Goal: Information Seeking & Learning: Learn about a topic

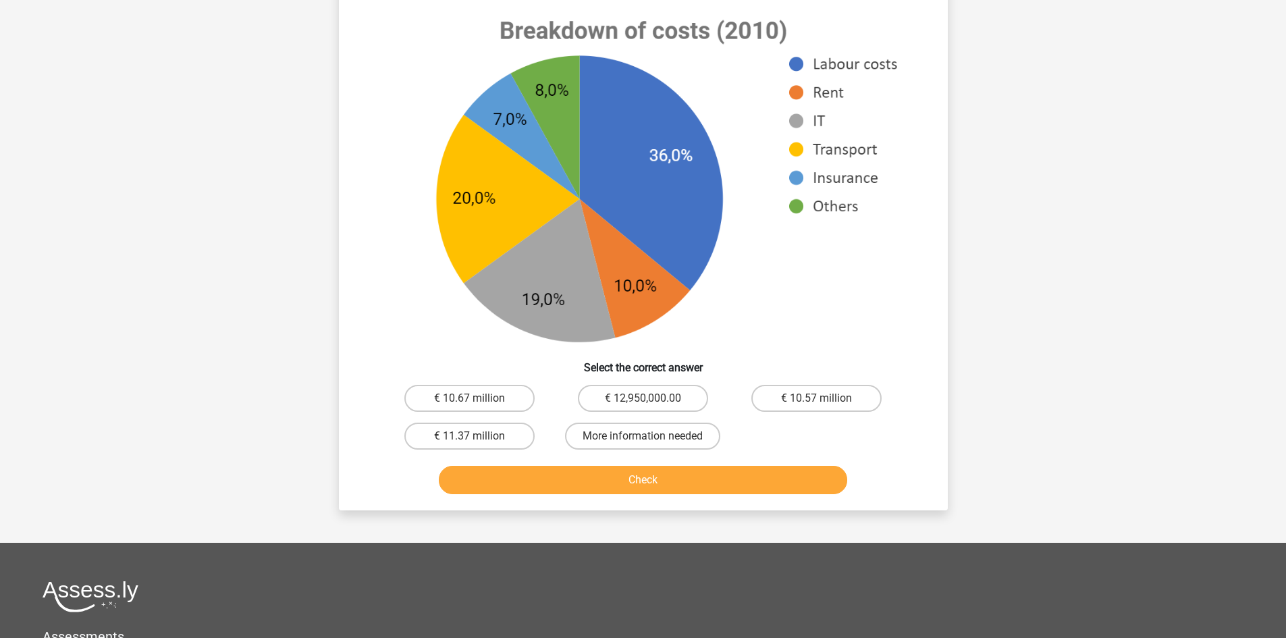
scroll to position [540, 0]
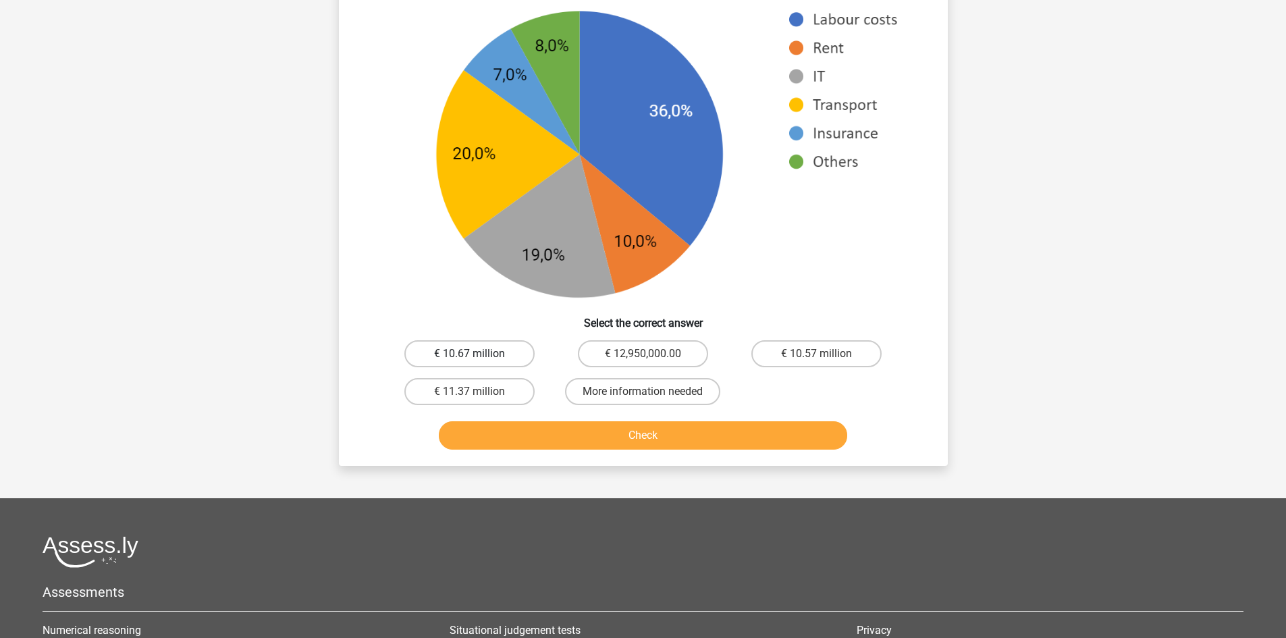
click at [448, 343] on label "€ 10.67 million" at bounding box center [469, 353] width 130 height 27
click at [469, 354] on input "€ 10.67 million" at bounding box center [473, 358] width 9 height 9
radio input "true"
click at [531, 437] on button "Check" at bounding box center [643, 435] width 408 height 28
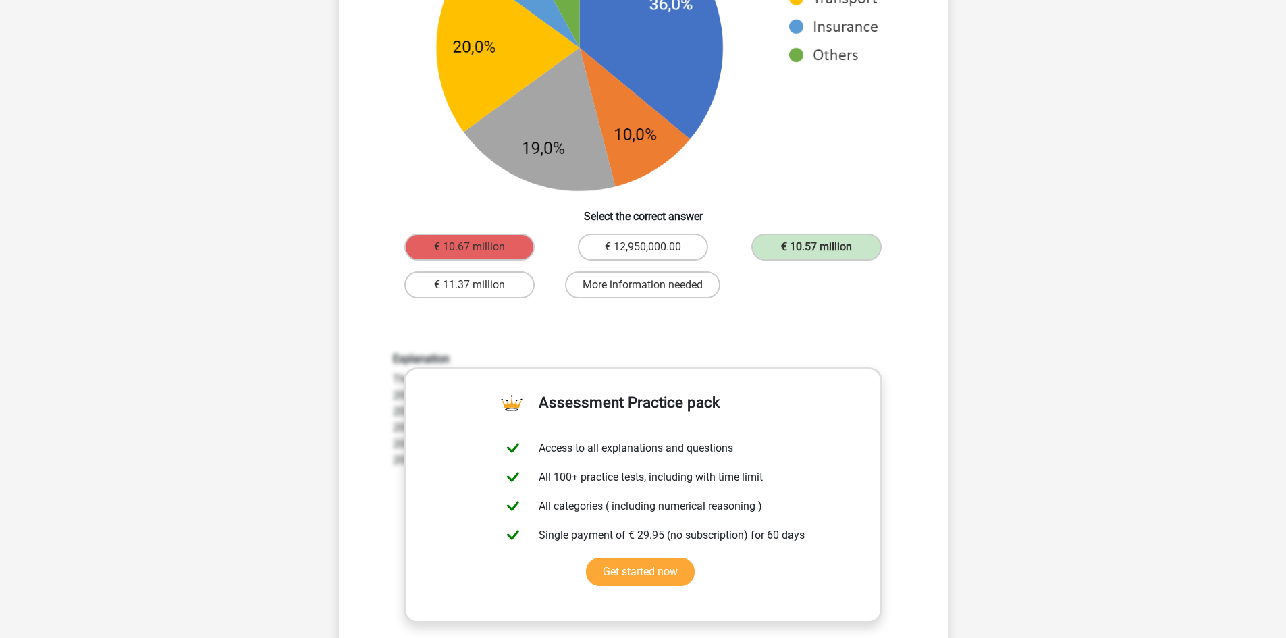
scroll to position [810, 0]
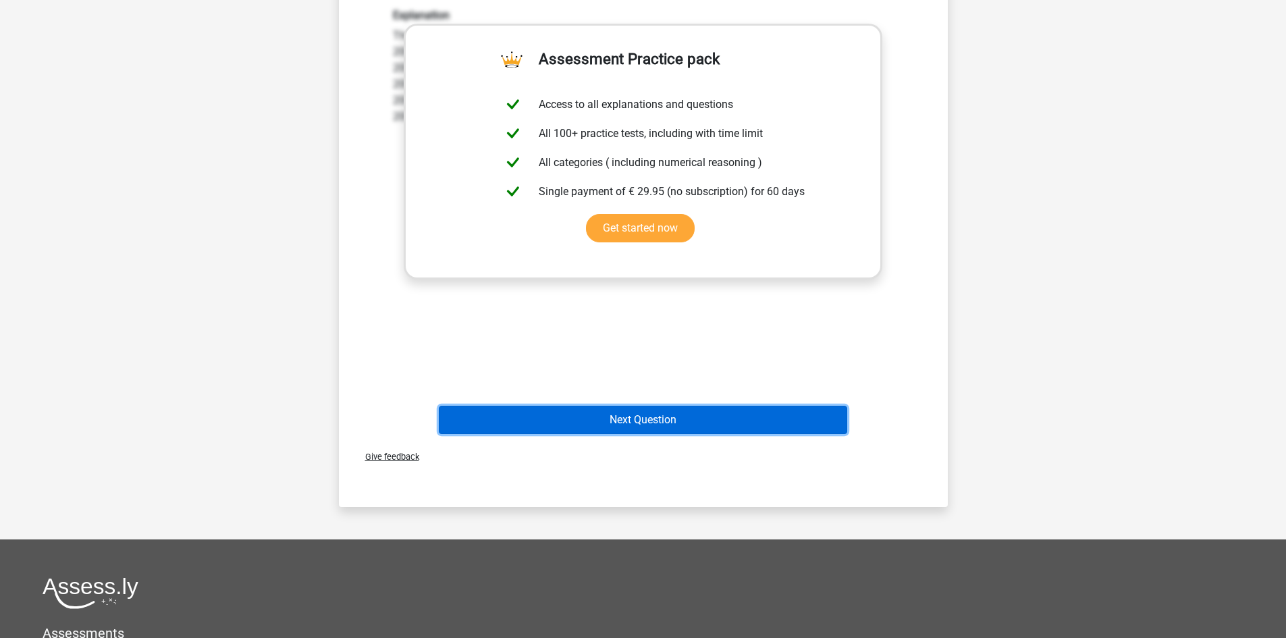
click at [717, 424] on button "Next Question" at bounding box center [643, 420] width 408 height 28
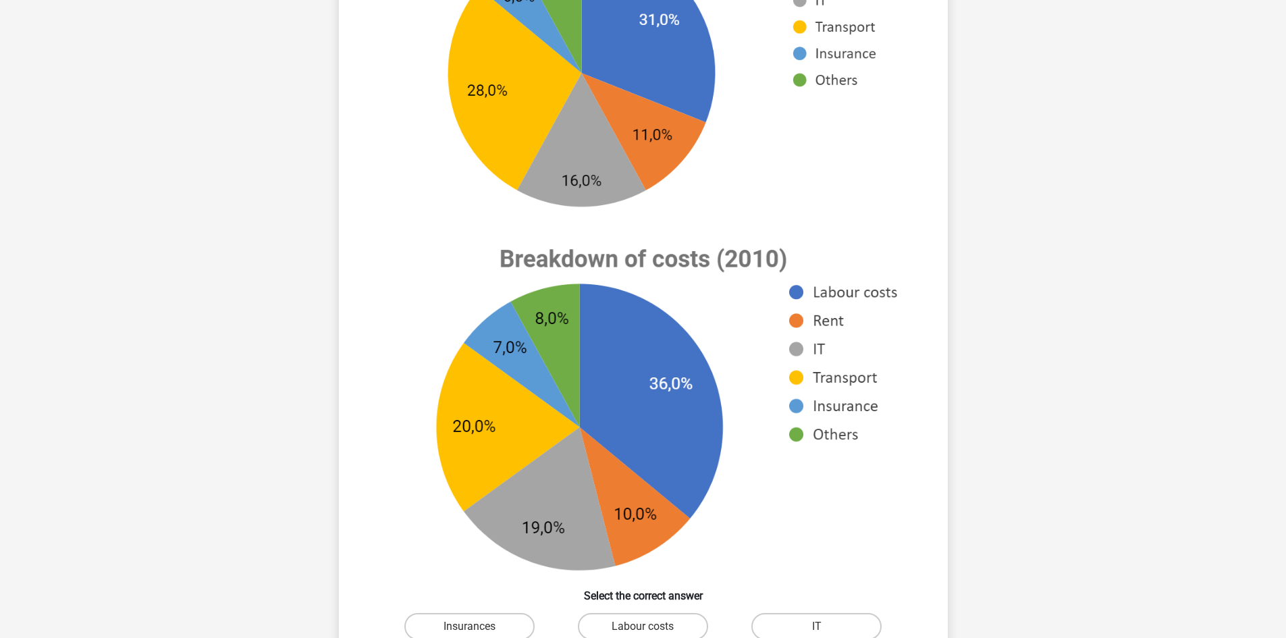
scroll to position [293, 0]
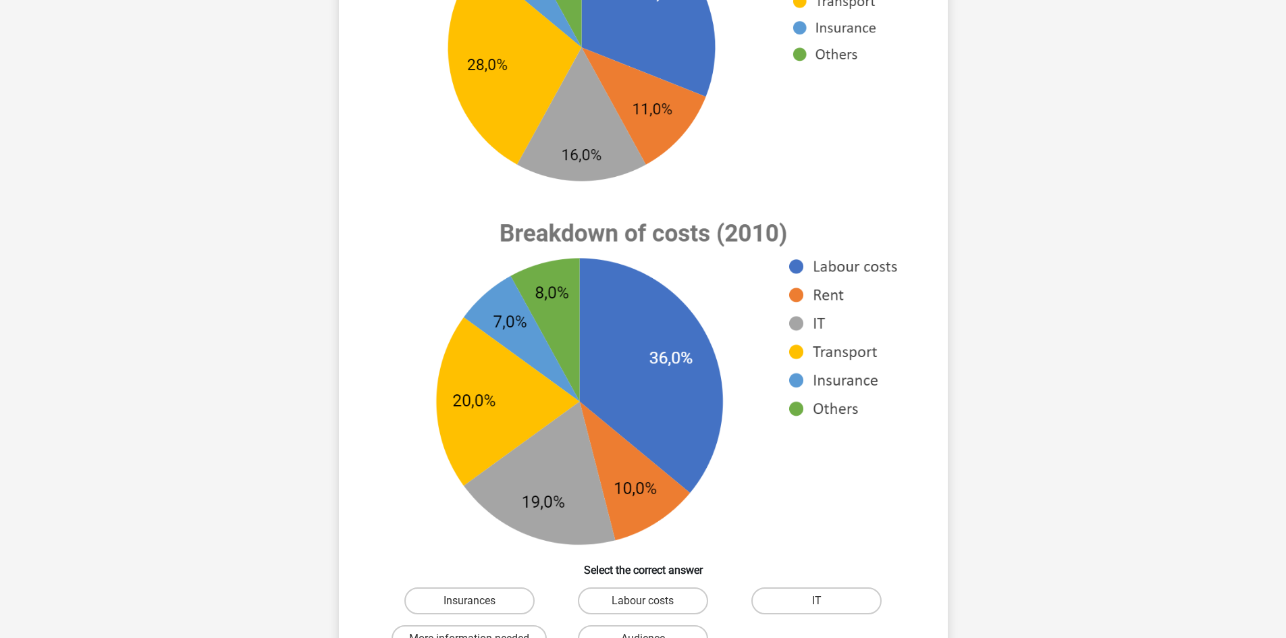
click at [452, 558] on h6 "Select the correct answer" at bounding box center [643, 565] width 566 height 24
click at [431, 555] on h6 "Select the correct answer" at bounding box center [643, 565] width 566 height 24
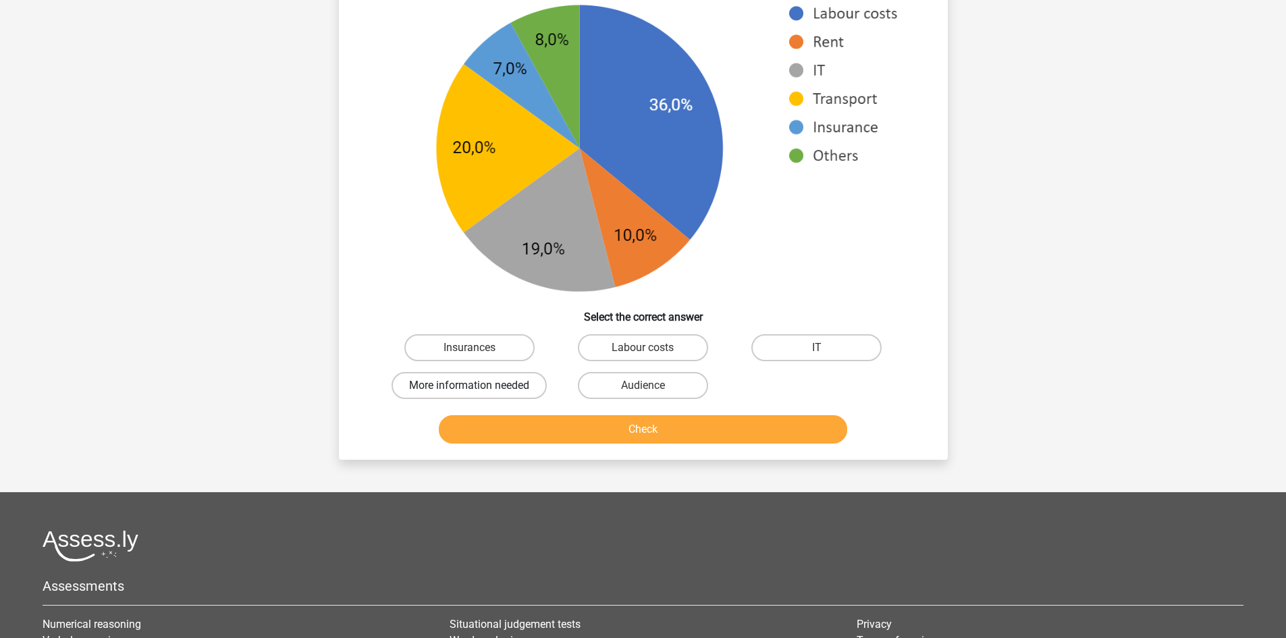
scroll to position [563, 0]
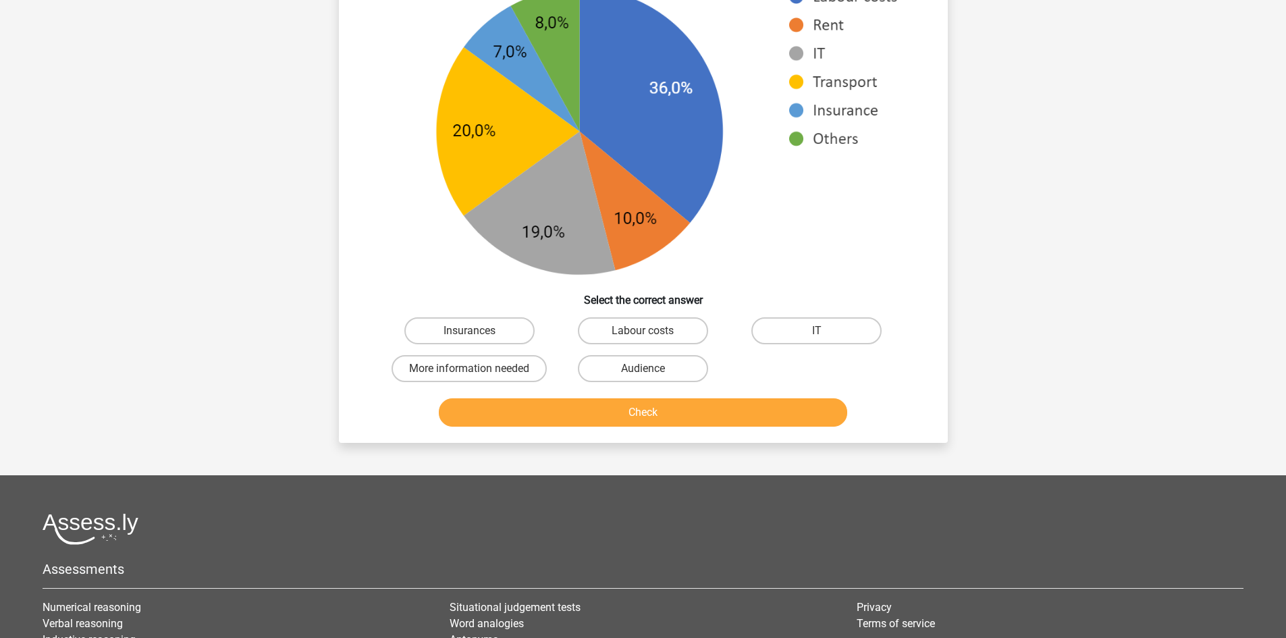
drag, startPoint x: 510, startPoint y: 337, endPoint x: 508, endPoint y: 354, distance: 17.0
click at [510, 337] on label "Insurances" at bounding box center [469, 330] width 130 height 27
click at [478, 337] on input "Insurances" at bounding box center [473, 335] width 9 height 9
radio input "true"
click at [517, 385] on div "More information needed" at bounding box center [469, 369] width 173 height 38
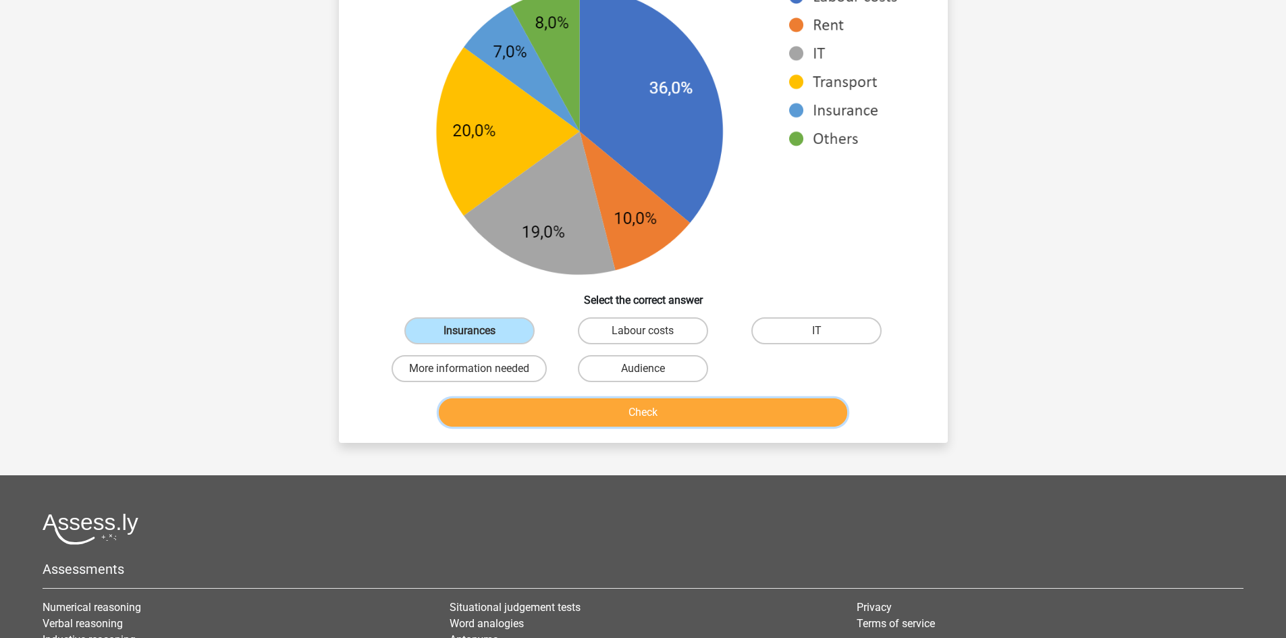
click at [540, 418] on button "Check" at bounding box center [643, 412] width 408 height 28
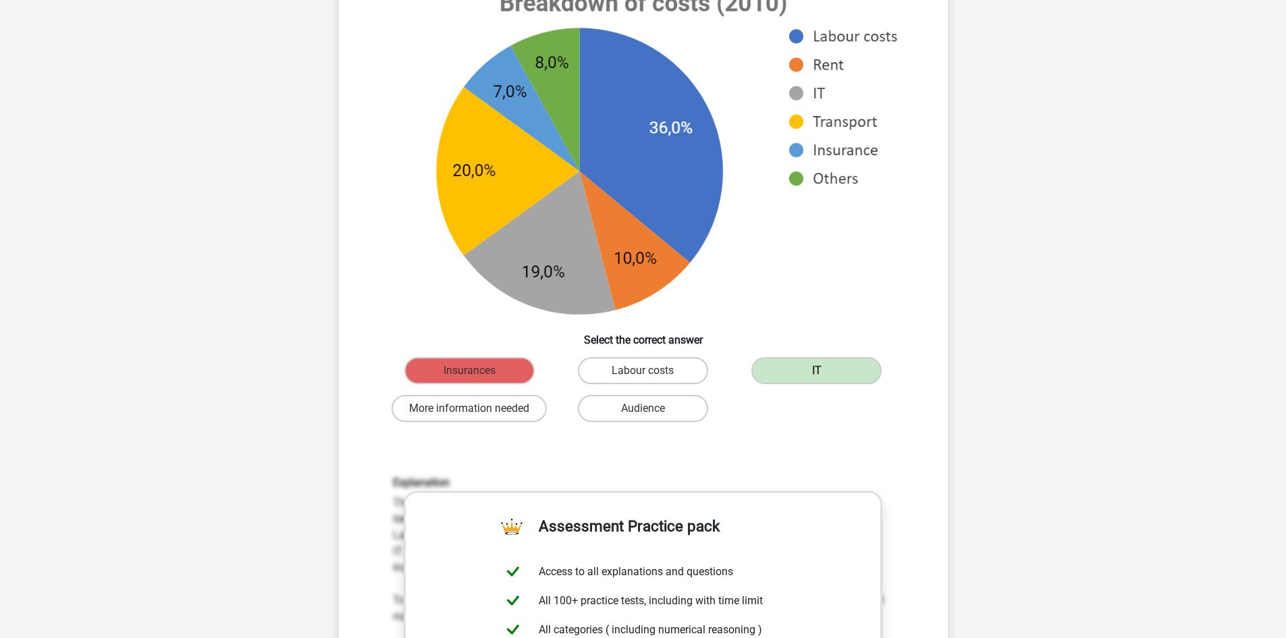
scroll to position [630, 0]
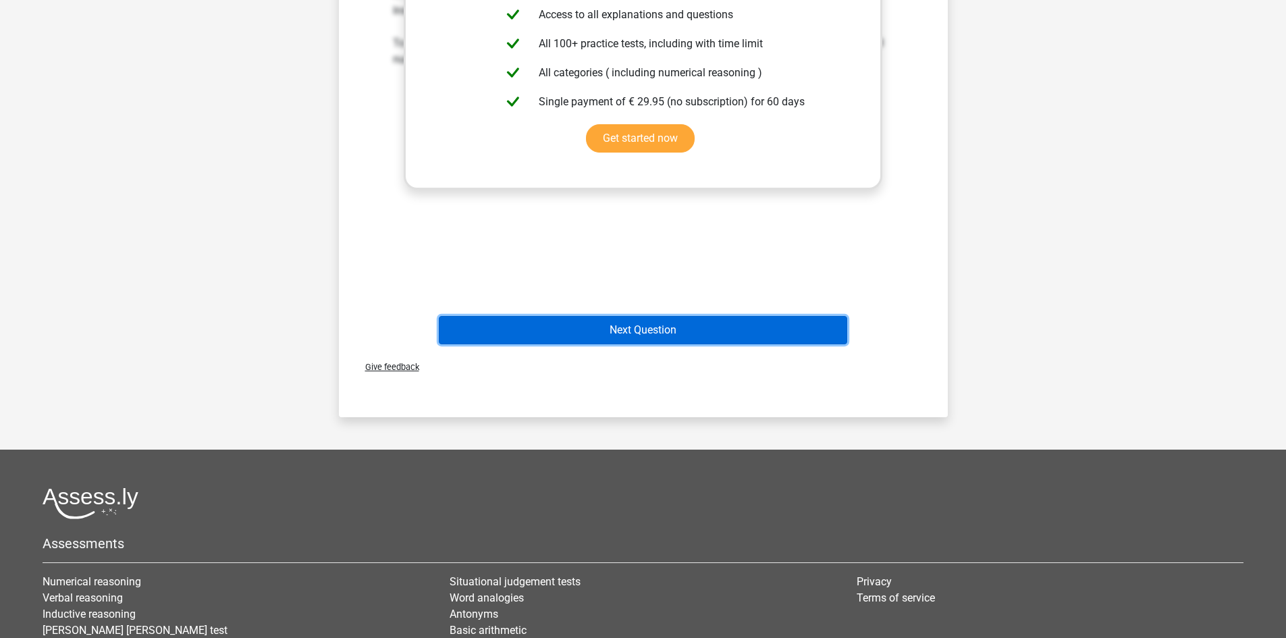
click at [619, 321] on button "Next Question" at bounding box center [643, 330] width 408 height 28
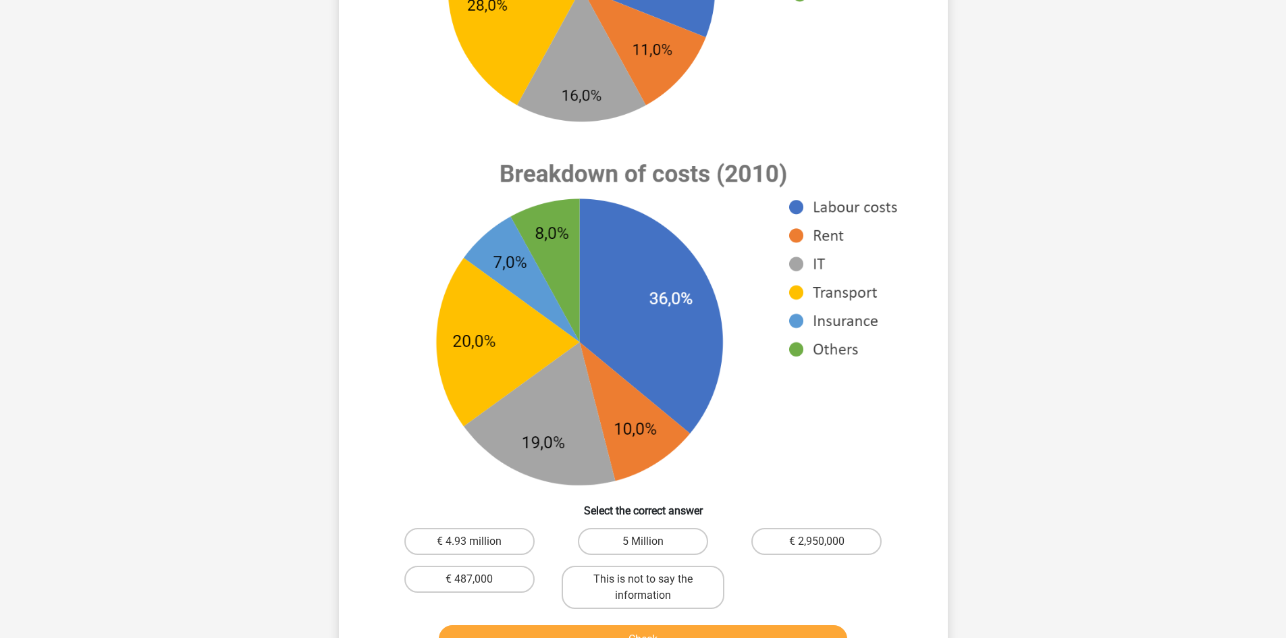
scroll to position [405, 0]
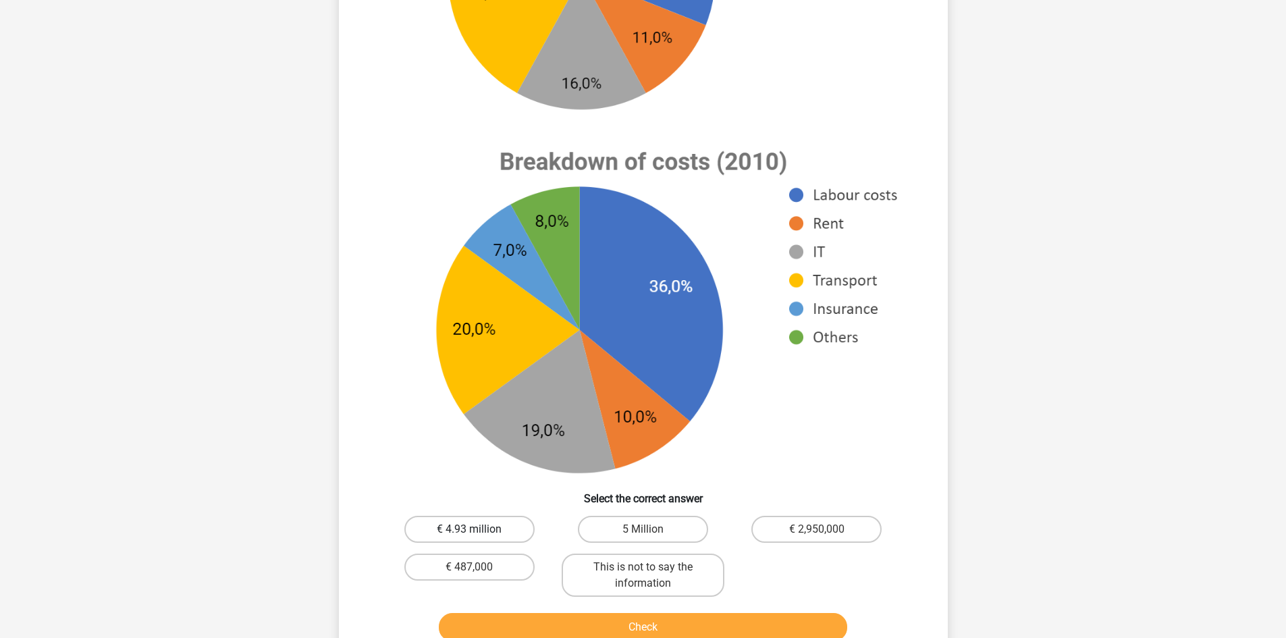
click at [513, 516] on label "€ 4.93 million" at bounding box center [469, 529] width 130 height 27
click at [478, 529] on input "€ 4.93 million" at bounding box center [473, 533] width 9 height 9
radio input "true"
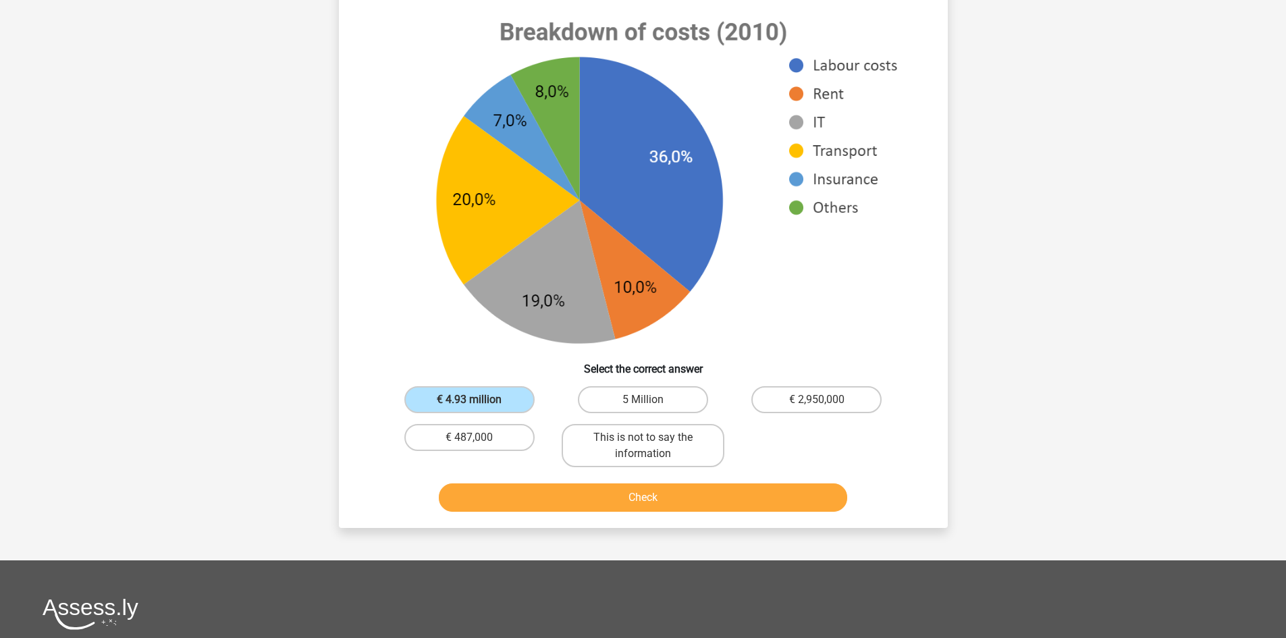
scroll to position [540, 0]
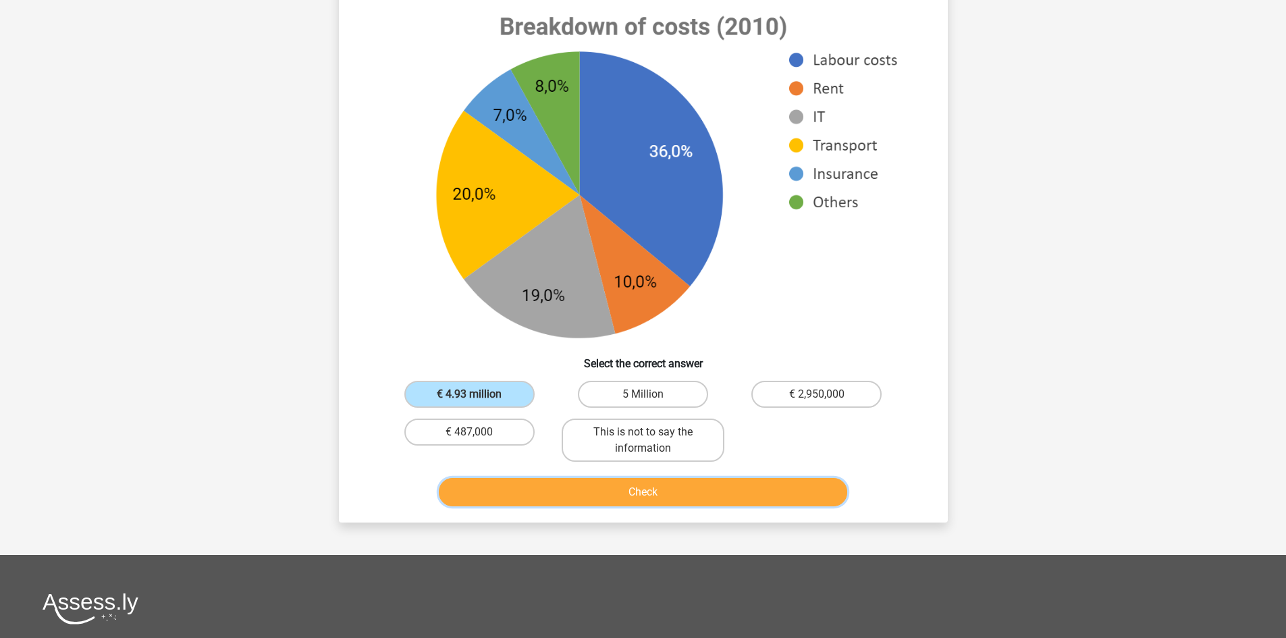
click at [557, 481] on button "Check" at bounding box center [643, 492] width 408 height 28
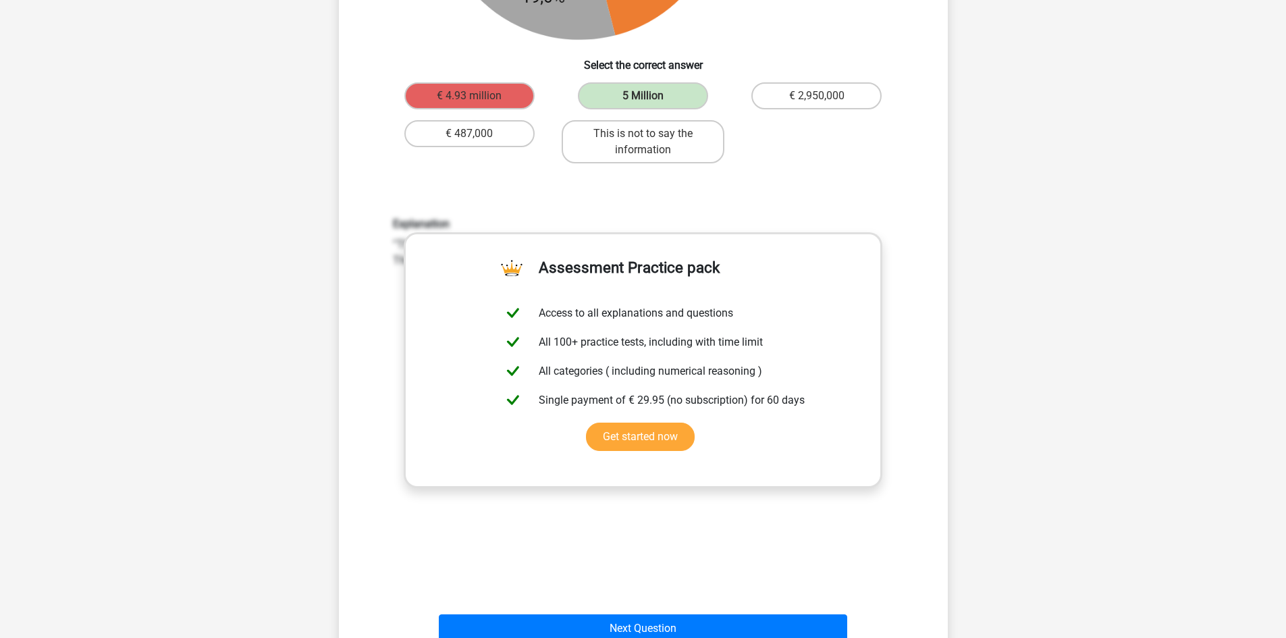
scroll to position [945, 0]
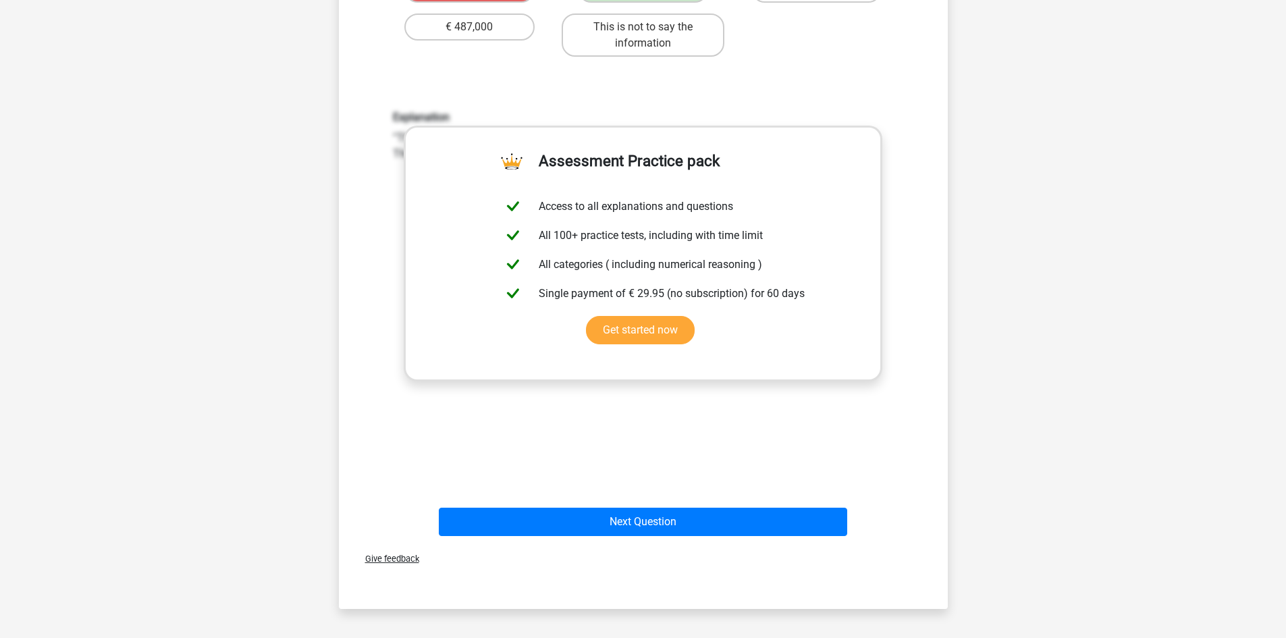
click at [746, 518] on div "Next Question" at bounding box center [643, 525] width 521 height 34
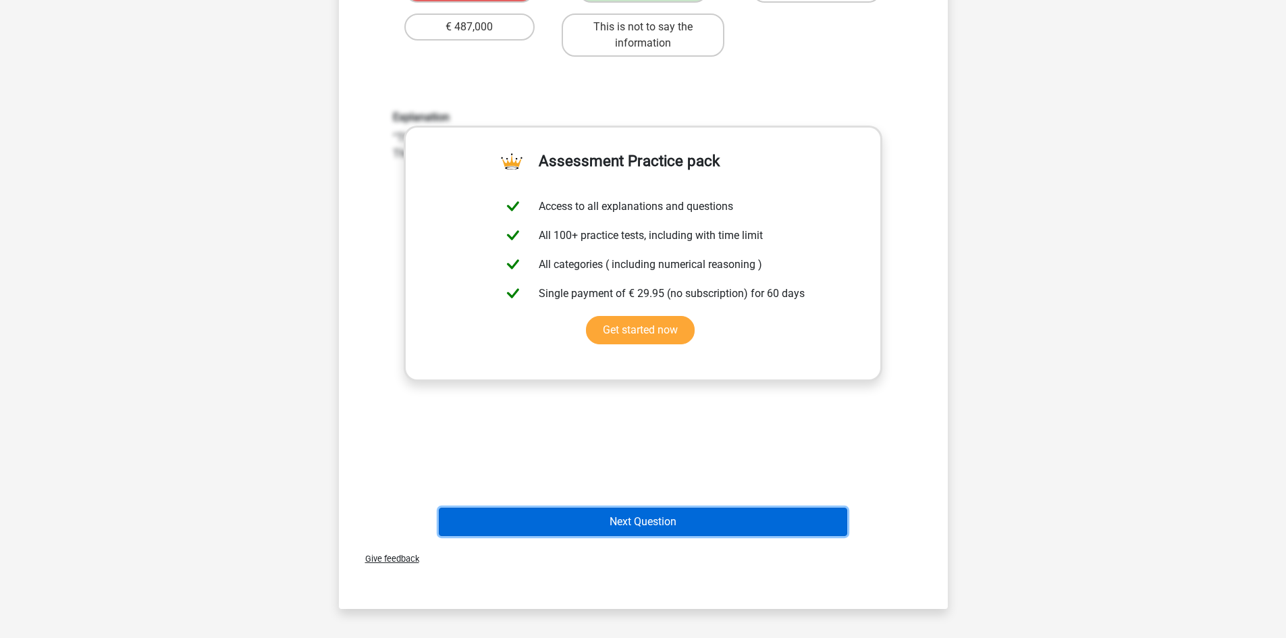
click at [745, 508] on button "Next Question" at bounding box center [643, 522] width 408 height 28
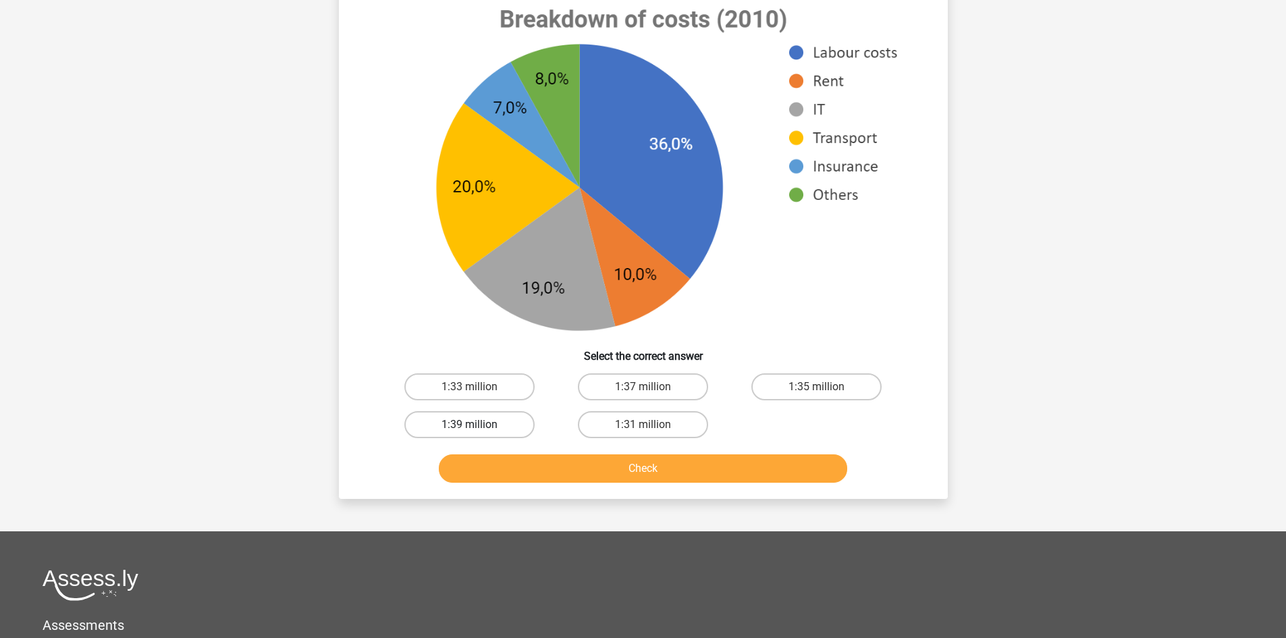
scroll to position [540, 0]
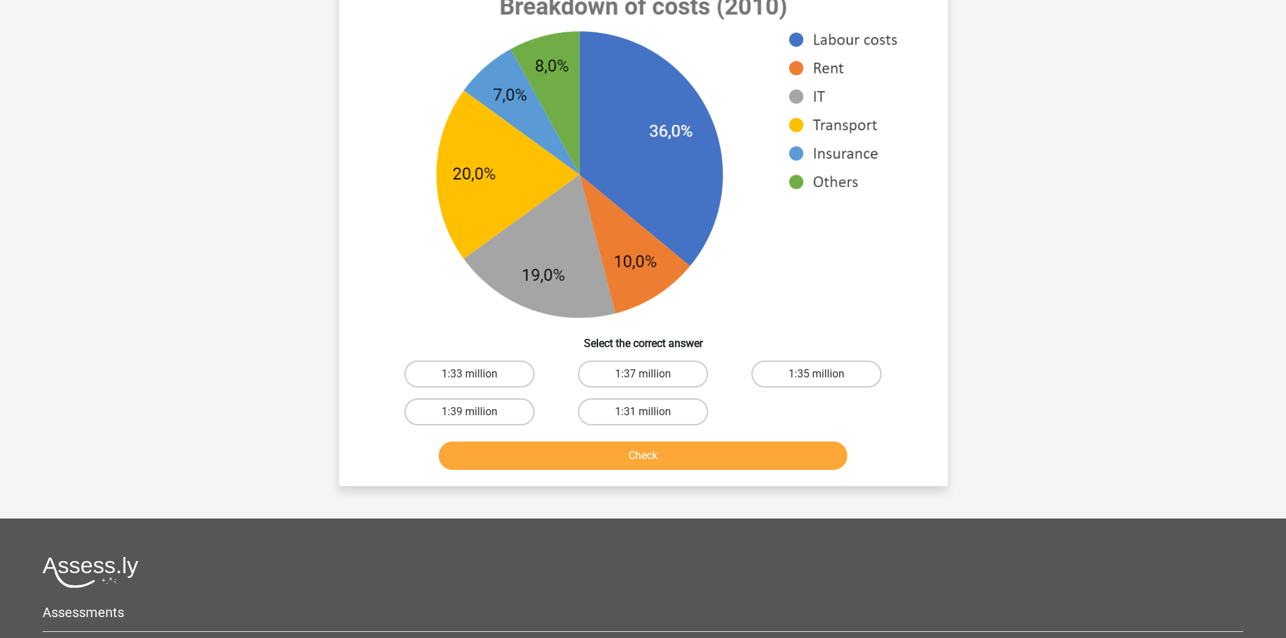
click at [485, 388] on div "1:33 million" at bounding box center [469, 374] width 173 height 38
click at [485, 381] on label "1:33 million" at bounding box center [469, 373] width 130 height 27
click at [478, 381] on input "1:33 million" at bounding box center [473, 378] width 9 height 9
radio input "true"
click at [507, 470] on div "Check" at bounding box center [643, 458] width 521 height 34
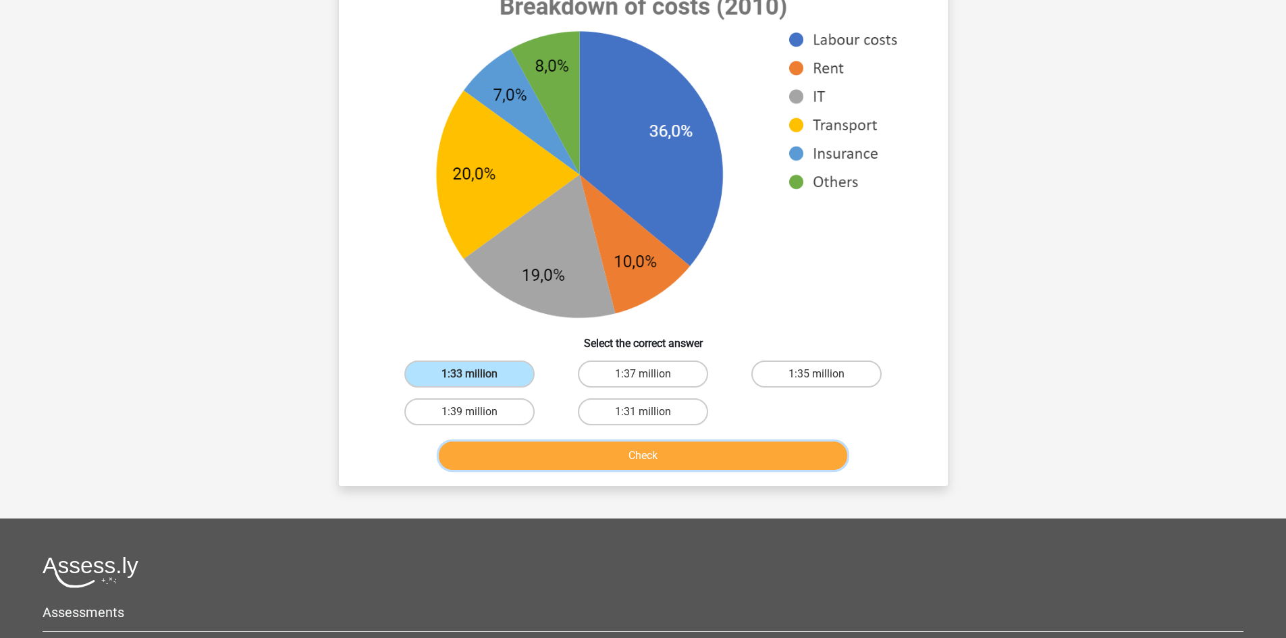
click at [509, 453] on button "Check" at bounding box center [643, 455] width 408 height 28
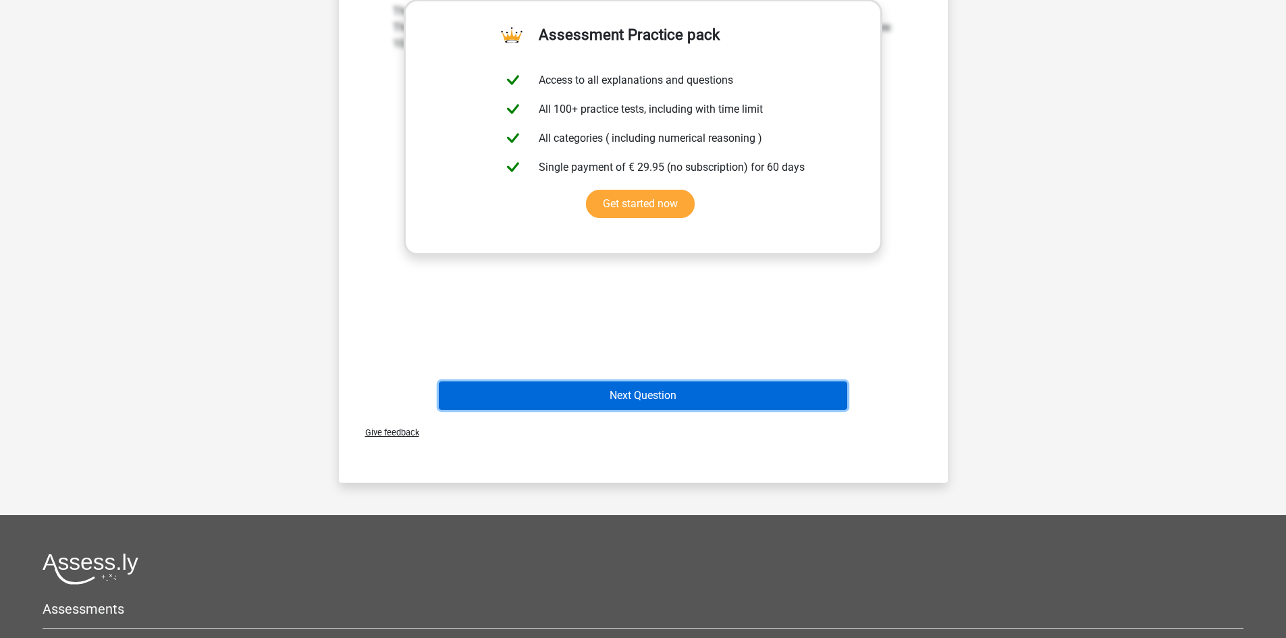
click at [623, 398] on button "Next Question" at bounding box center [643, 395] width 408 height 28
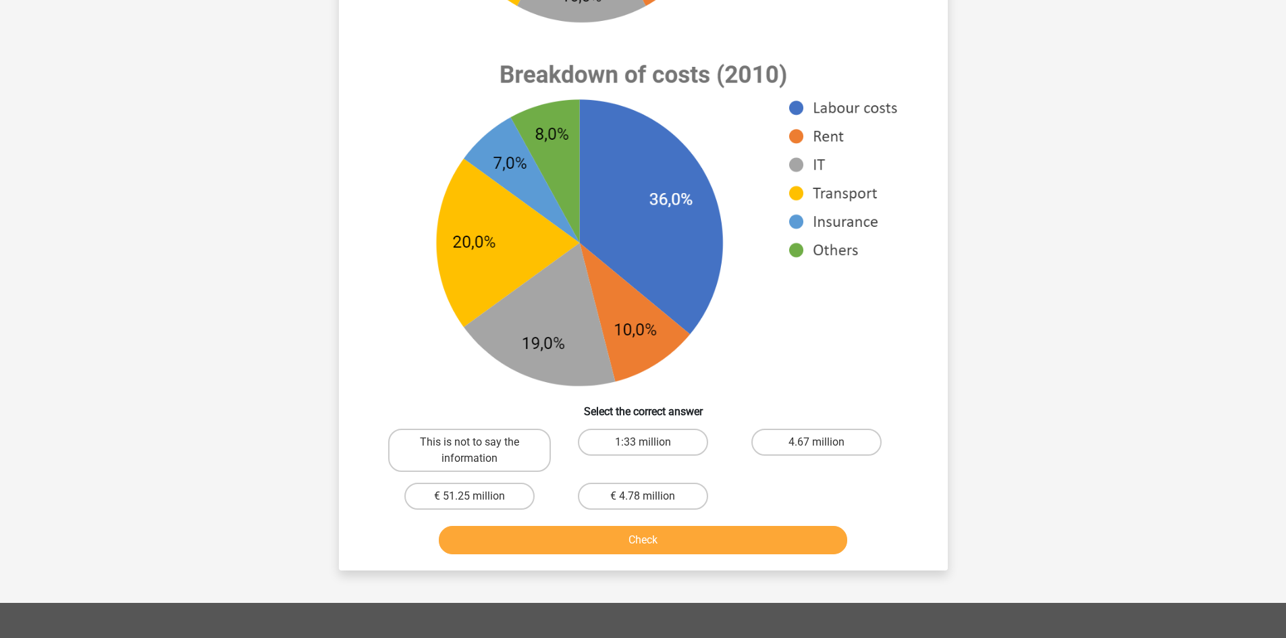
scroll to position [472, 0]
click at [466, 454] on label "This is not to say the information" at bounding box center [469, 449] width 163 height 43
click at [469, 450] on input "This is not to say the information" at bounding box center [473, 445] width 9 height 9
radio input "true"
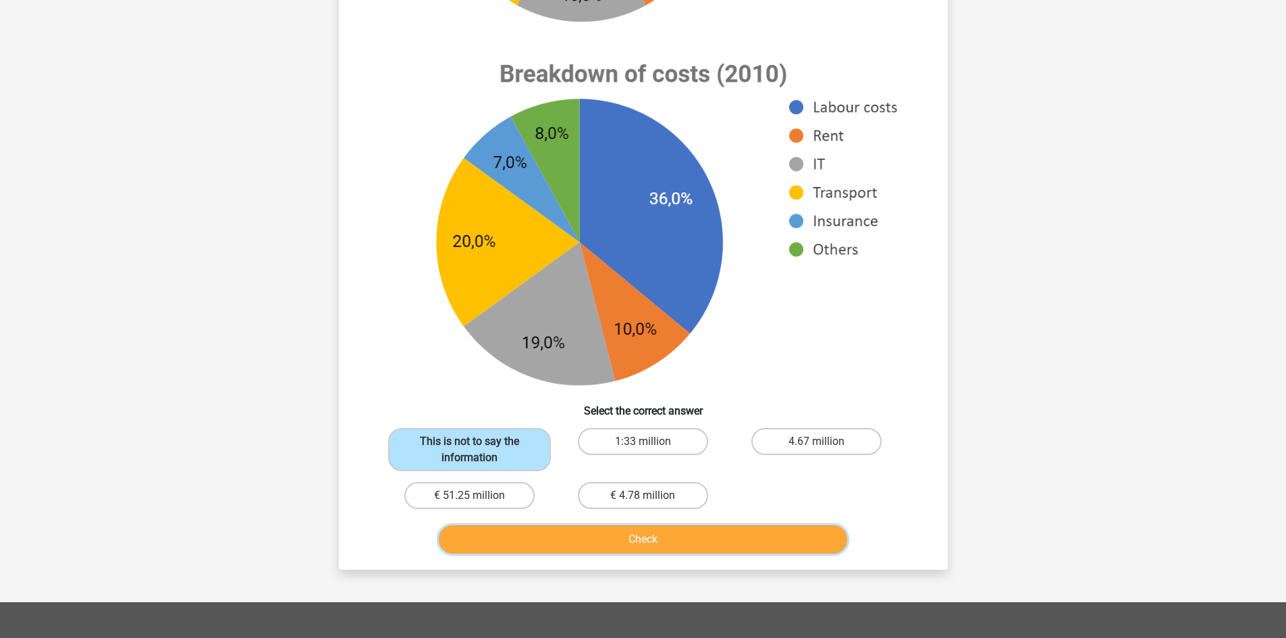
click at [540, 551] on button "Check" at bounding box center [643, 539] width 408 height 28
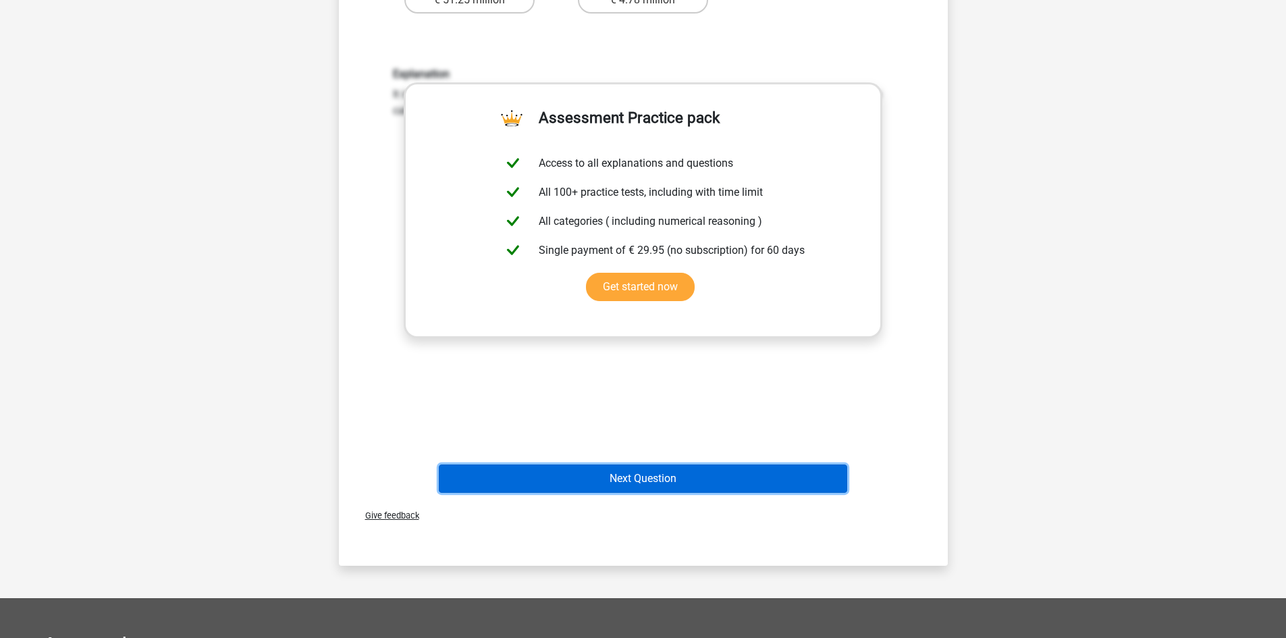
click at [678, 476] on button "Next Question" at bounding box center [643, 478] width 408 height 28
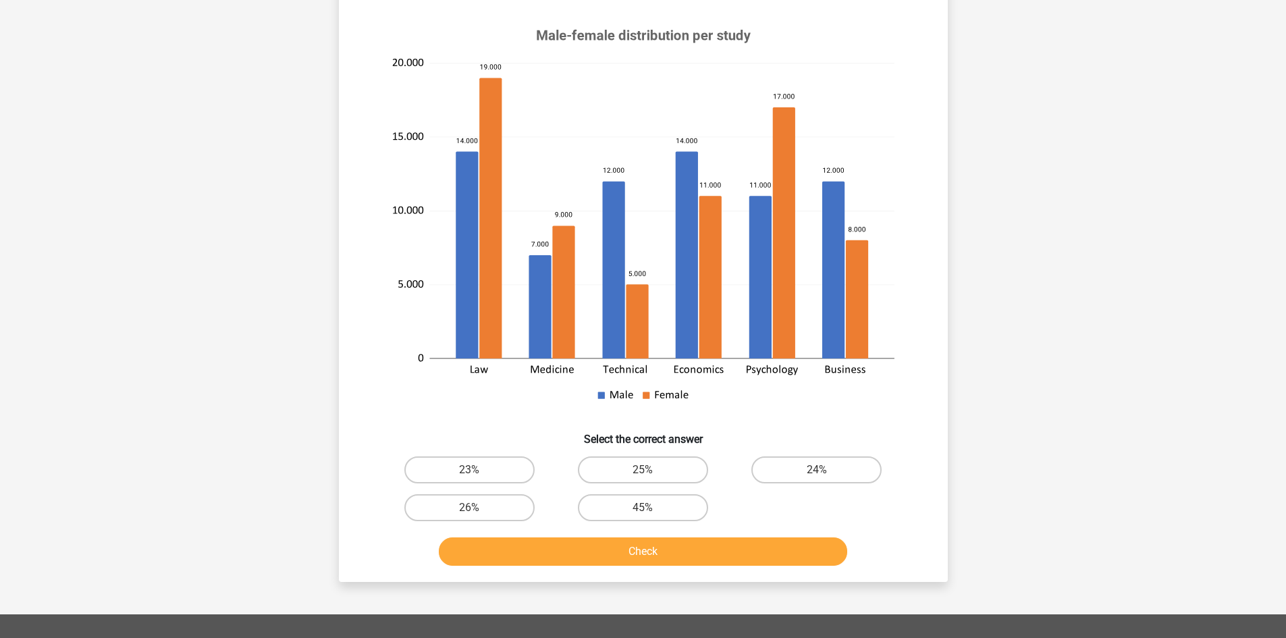
scroll to position [135, 0]
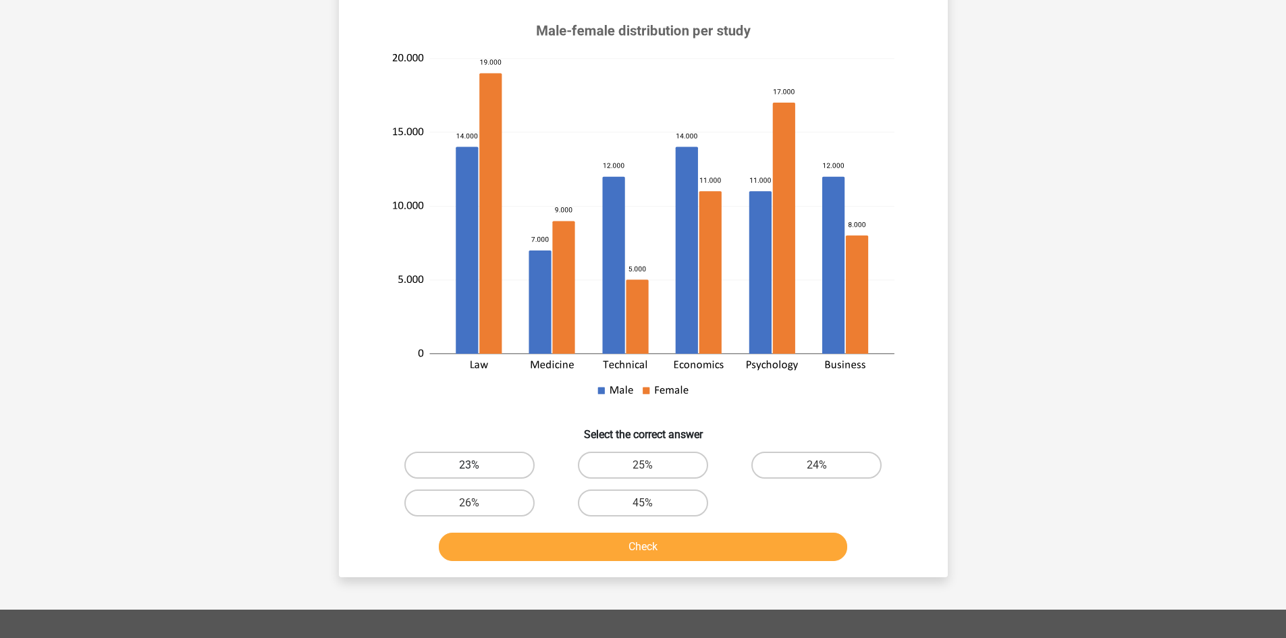
click at [484, 471] on label "23%" at bounding box center [469, 465] width 130 height 27
click at [478, 471] on input "23%" at bounding box center [473, 469] width 9 height 9
radio input "true"
click at [522, 528] on div "Check" at bounding box center [643, 544] width 566 height 45
click at [533, 547] on button "Check" at bounding box center [643, 547] width 408 height 28
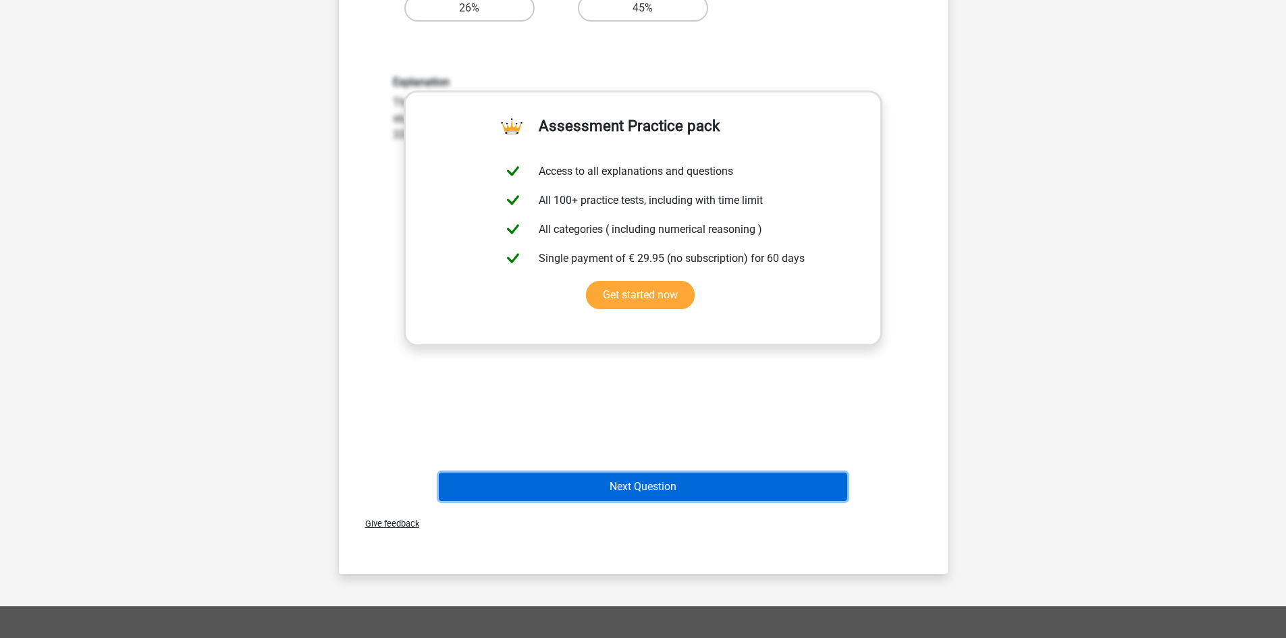
click at [630, 491] on button "Next Question" at bounding box center [643, 486] width 408 height 28
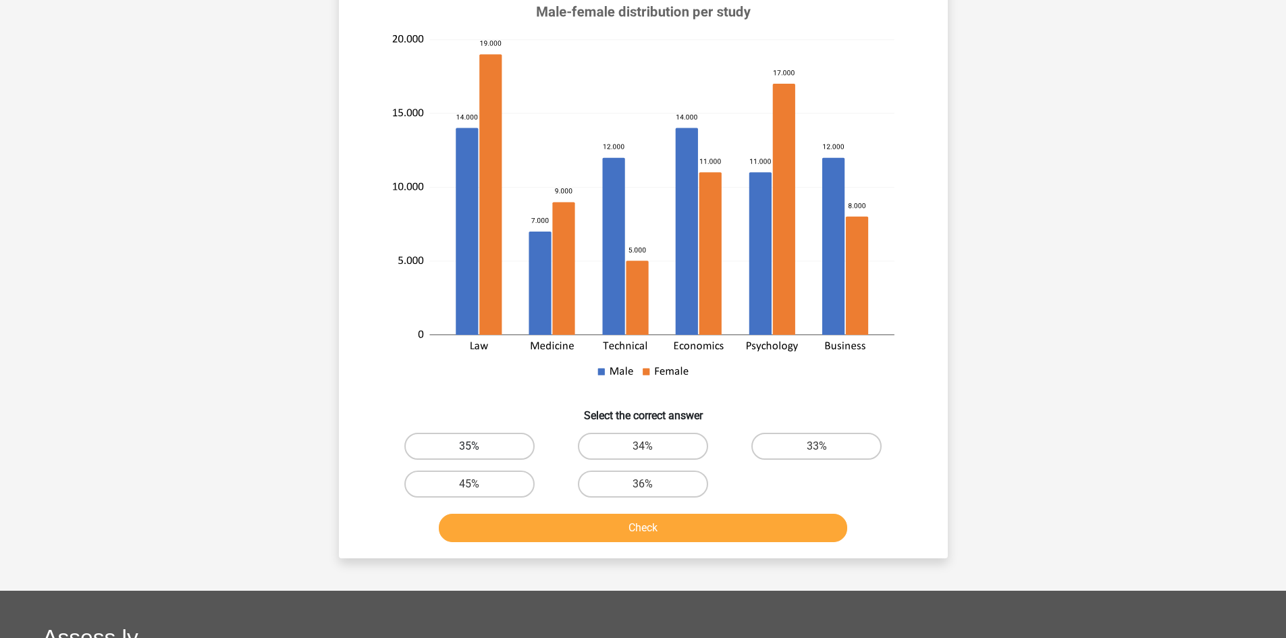
scroll to position [225, 0]
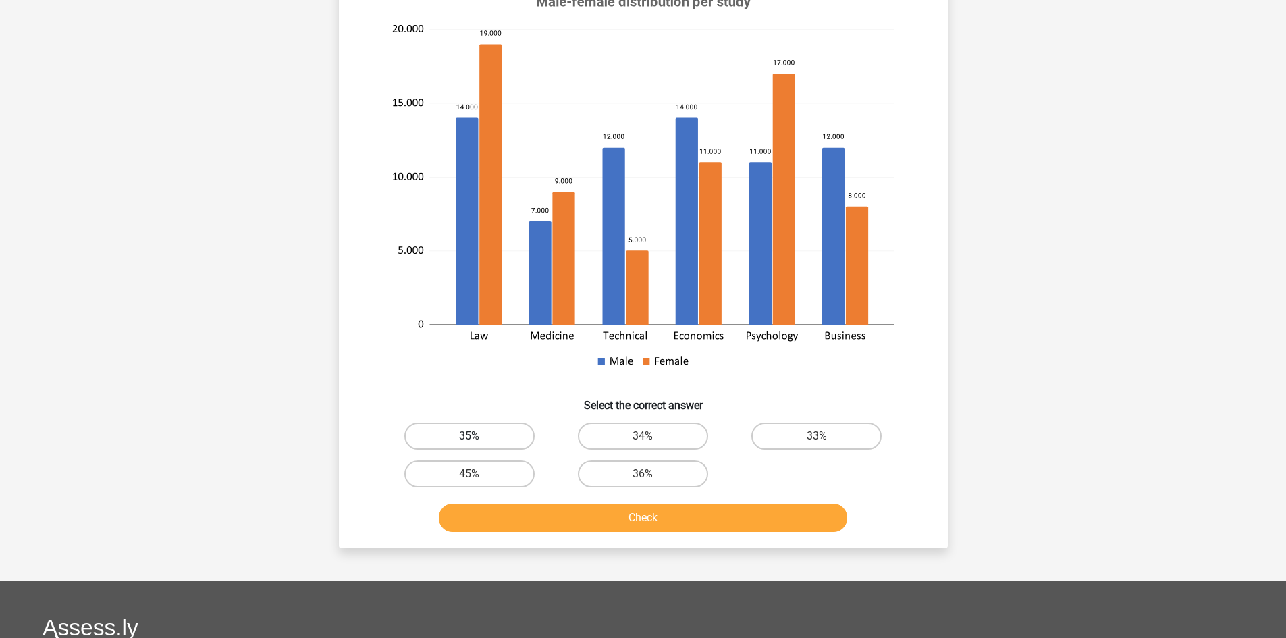
click at [515, 423] on label "35%" at bounding box center [469, 436] width 130 height 27
click at [478, 436] on input "35%" at bounding box center [473, 440] width 9 height 9
radio input "true"
click at [570, 513] on div "Check" at bounding box center [643, 520] width 521 height 34
click at [568, 506] on button "Check" at bounding box center [643, 517] width 408 height 28
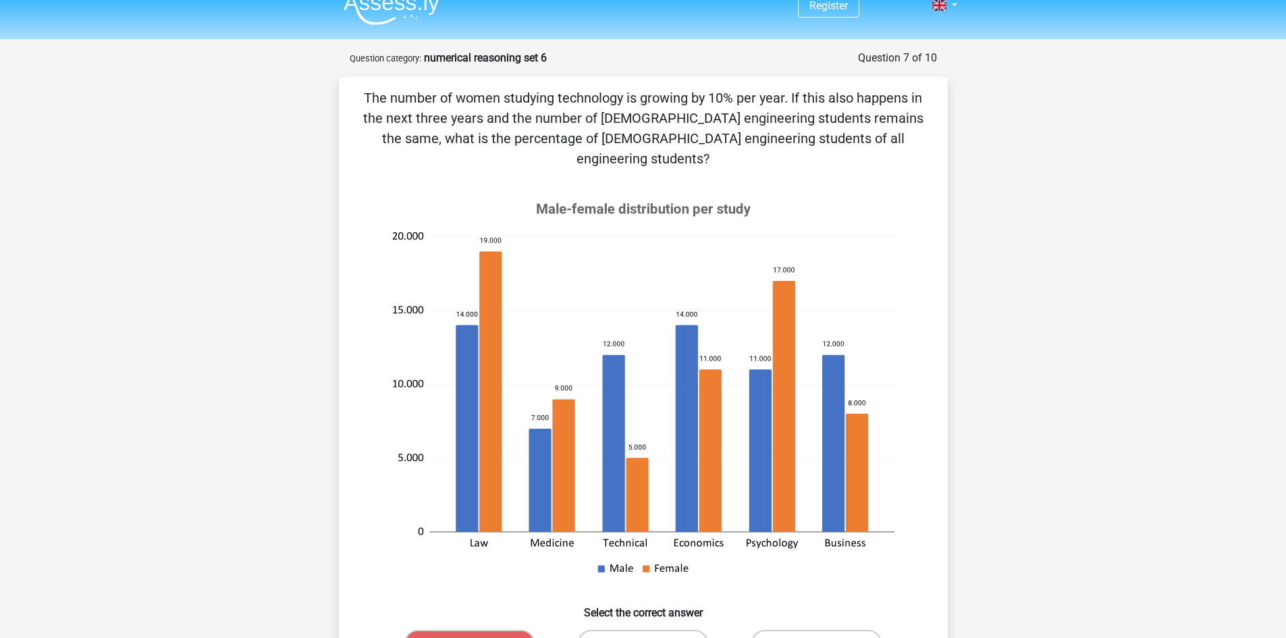
scroll to position [0, 0]
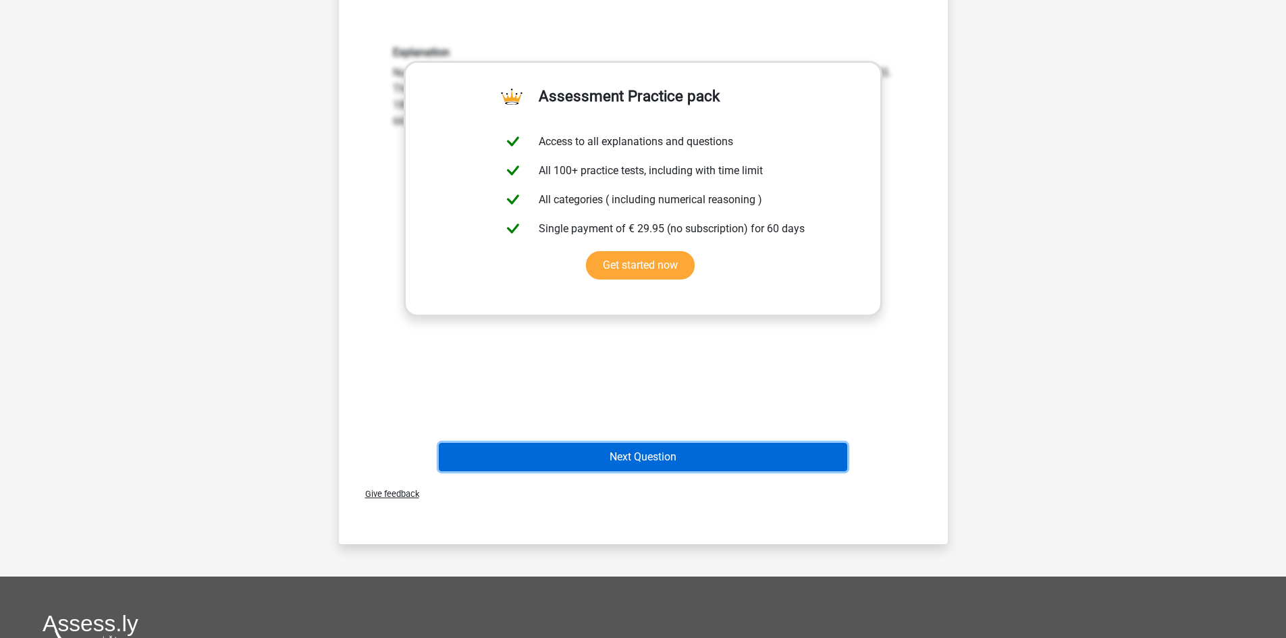
click at [701, 443] on button "Next Question" at bounding box center [643, 457] width 408 height 28
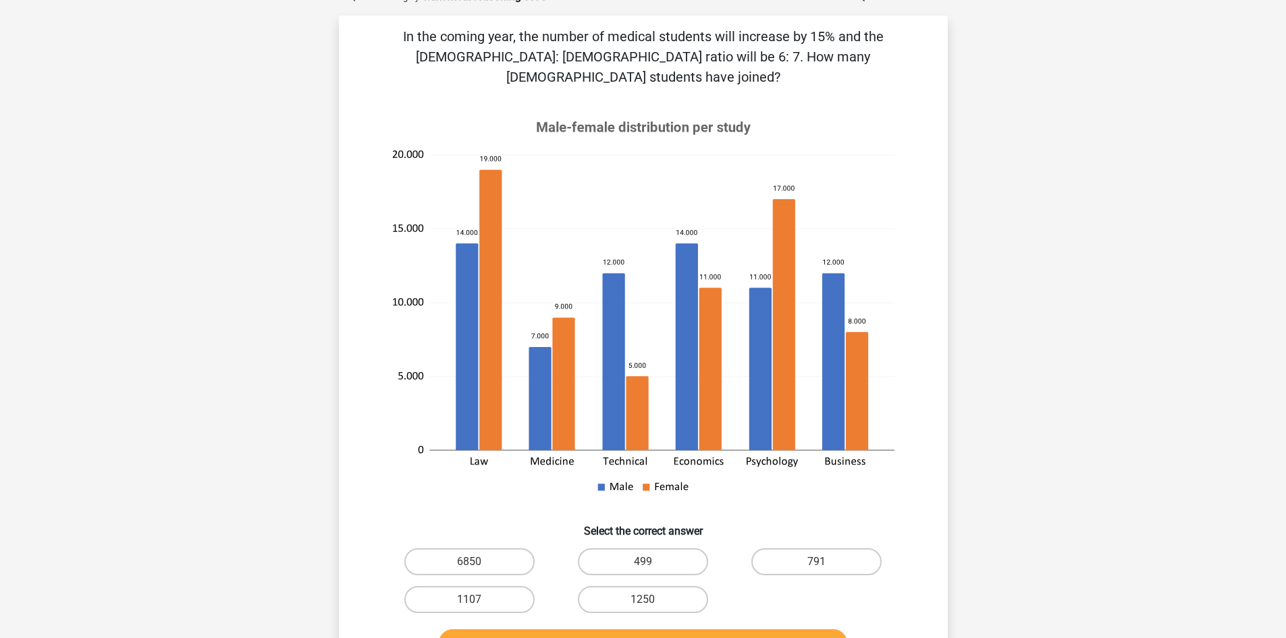
scroll to position [180, 0]
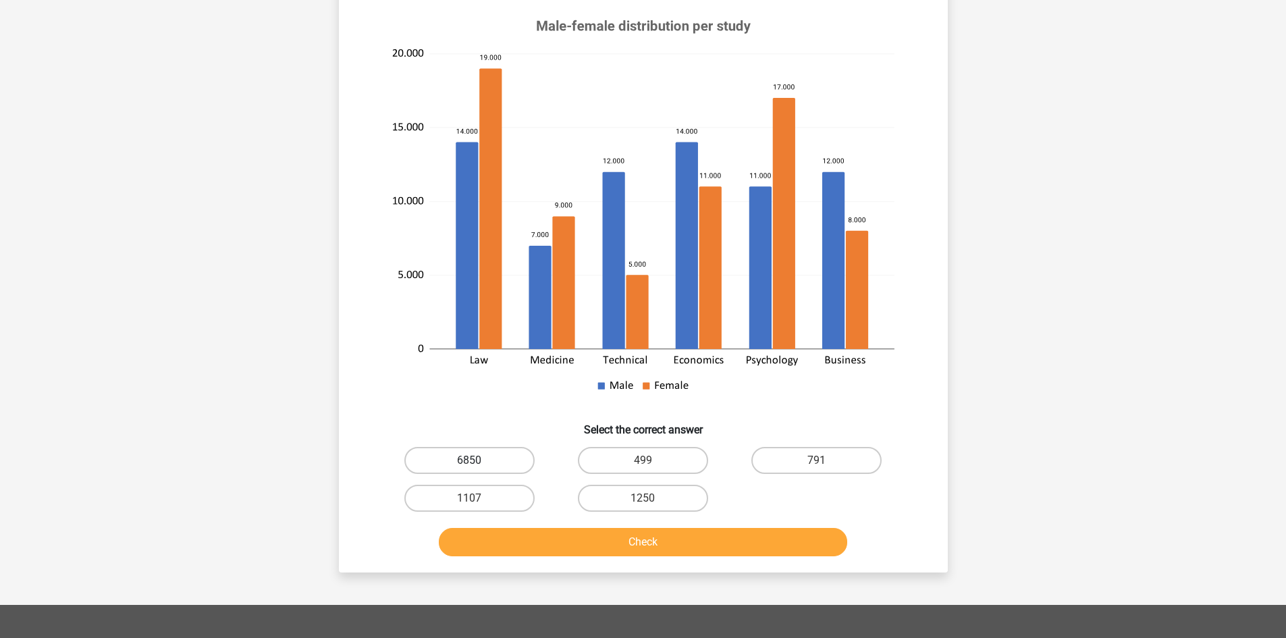
click at [502, 447] on label "6850" at bounding box center [469, 460] width 130 height 27
click at [478, 460] on input "6850" at bounding box center [473, 464] width 9 height 9
radio input "true"
click at [553, 530] on button "Check" at bounding box center [643, 542] width 408 height 28
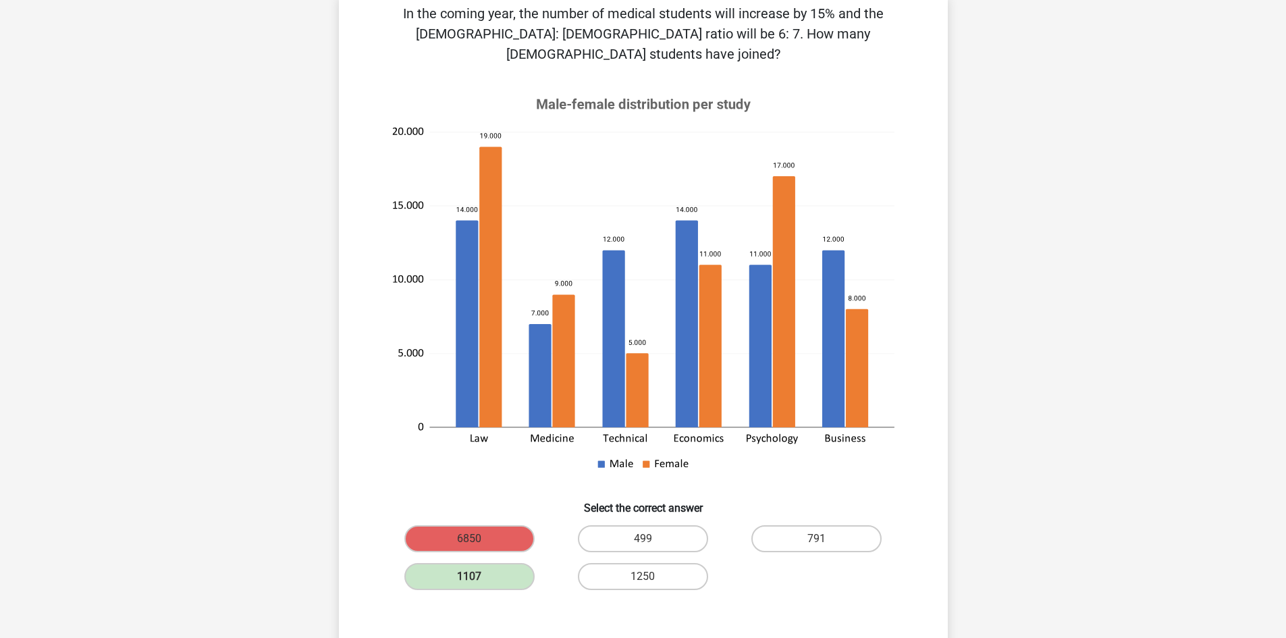
scroll to position [135, 0]
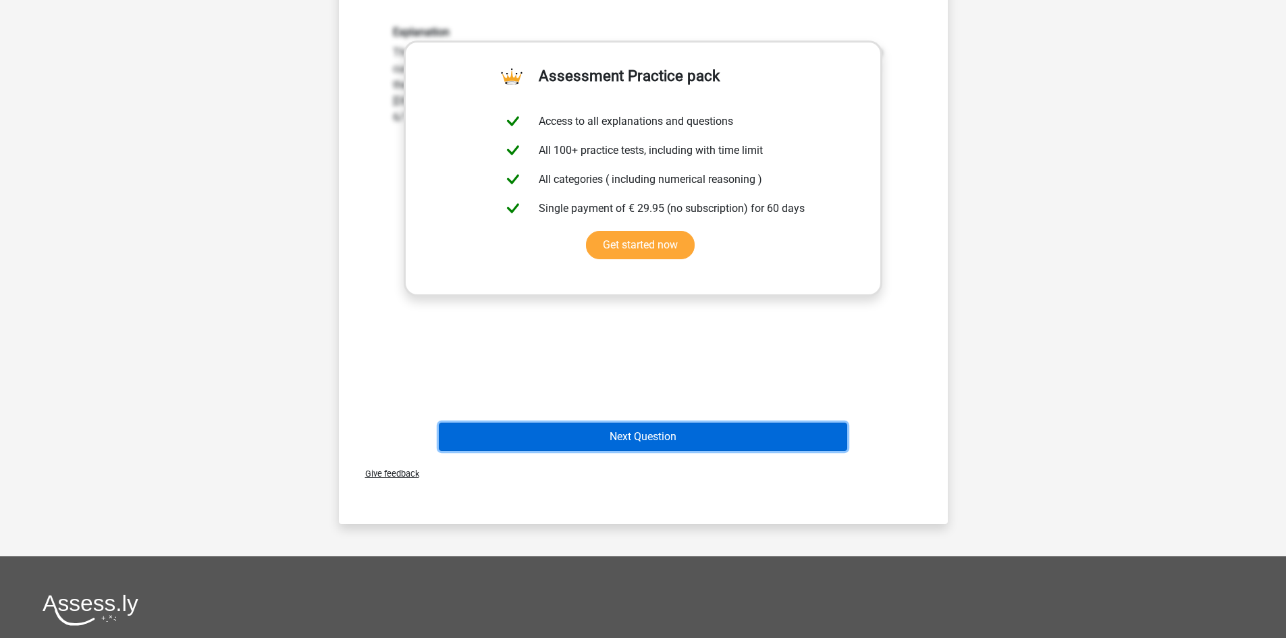
click at [684, 426] on button "Next Question" at bounding box center [643, 437] width 408 height 28
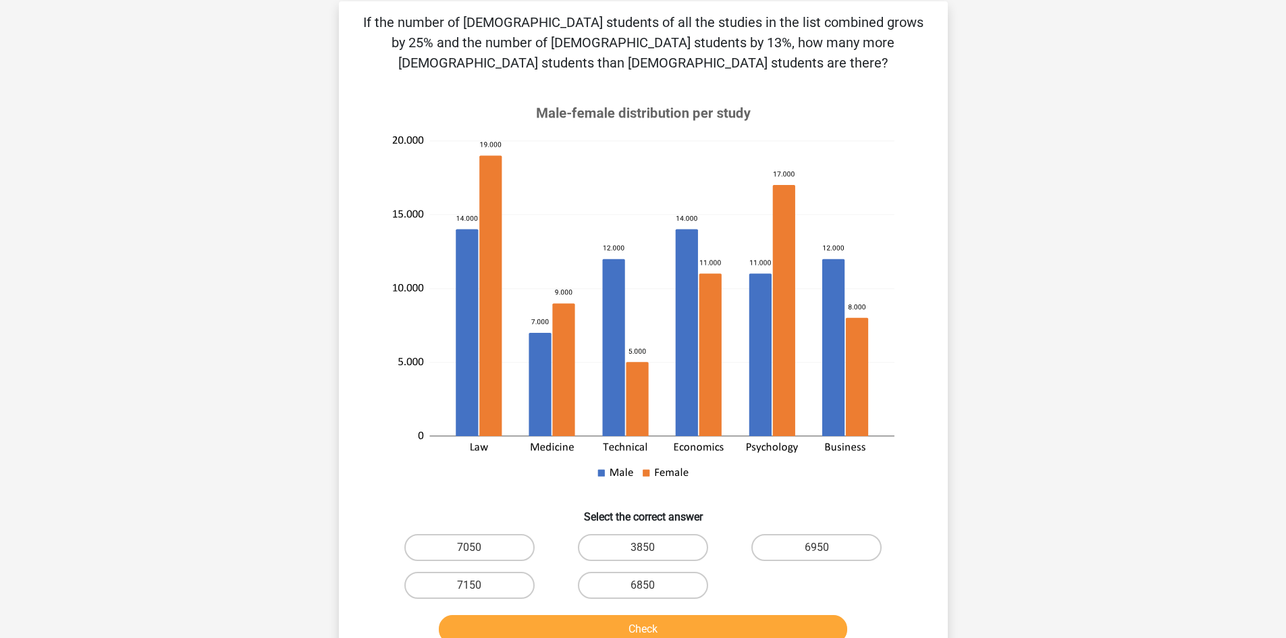
scroll to position [225, 0]
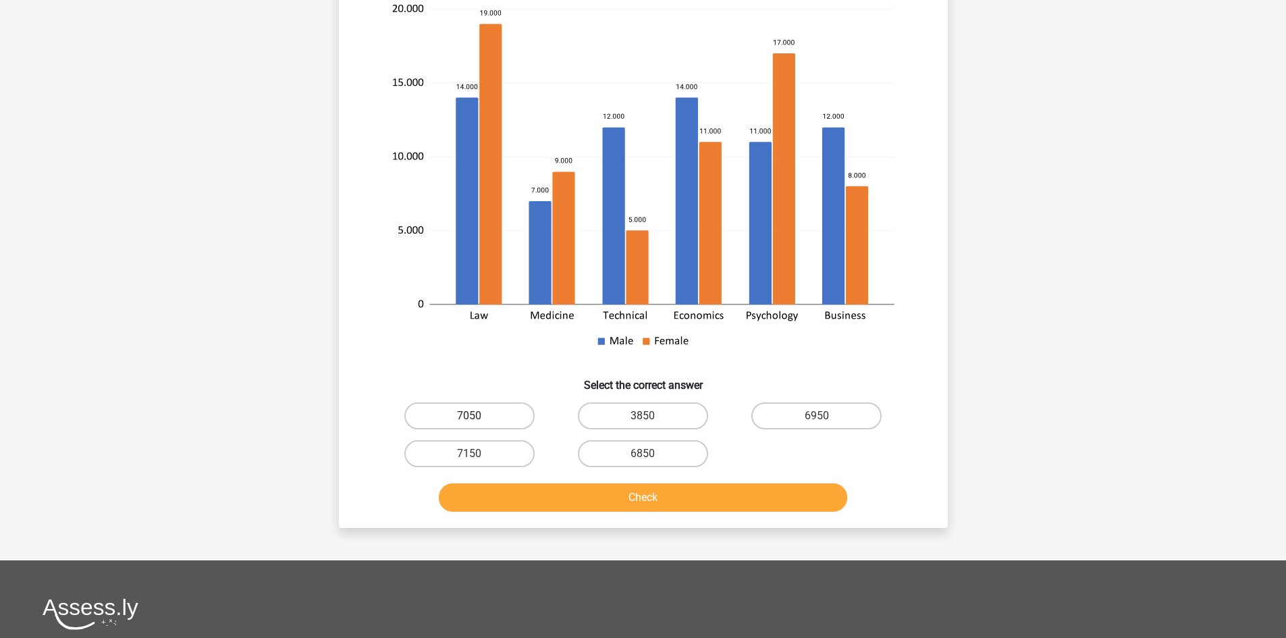
click at [490, 423] on label "7050" at bounding box center [469, 415] width 130 height 27
click at [478, 423] on input "7050" at bounding box center [473, 420] width 9 height 9
radio input "true"
click at [542, 517] on div "Check" at bounding box center [643, 500] width 521 height 34
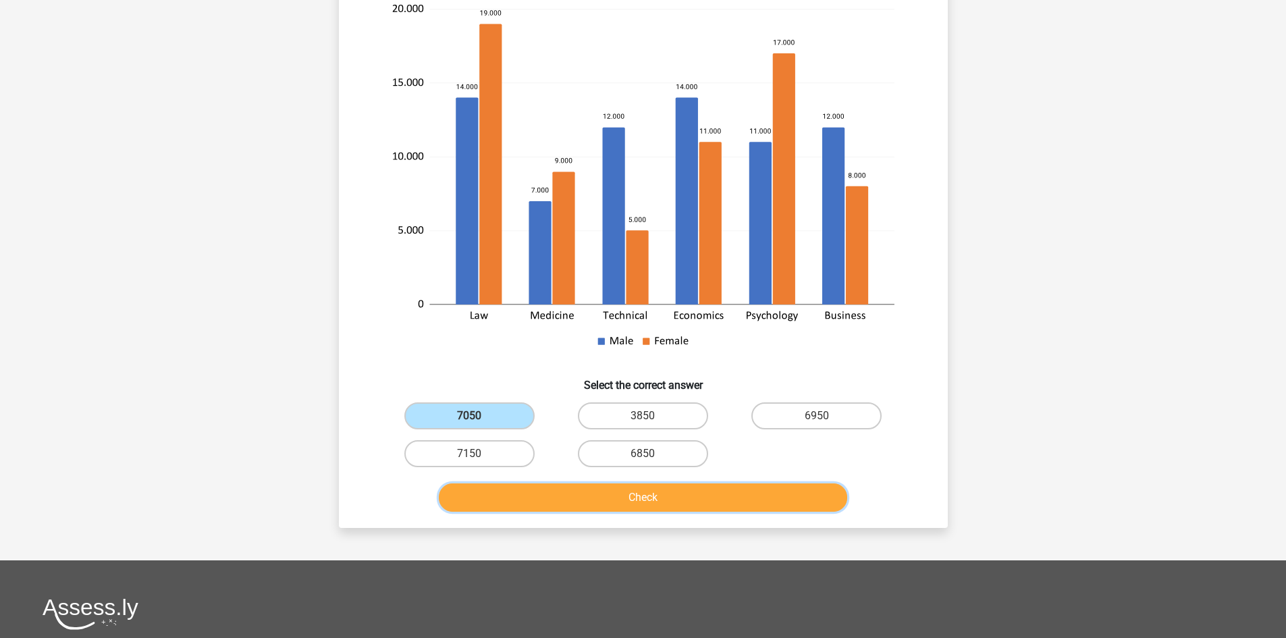
click at [542, 499] on button "Check" at bounding box center [643, 497] width 408 height 28
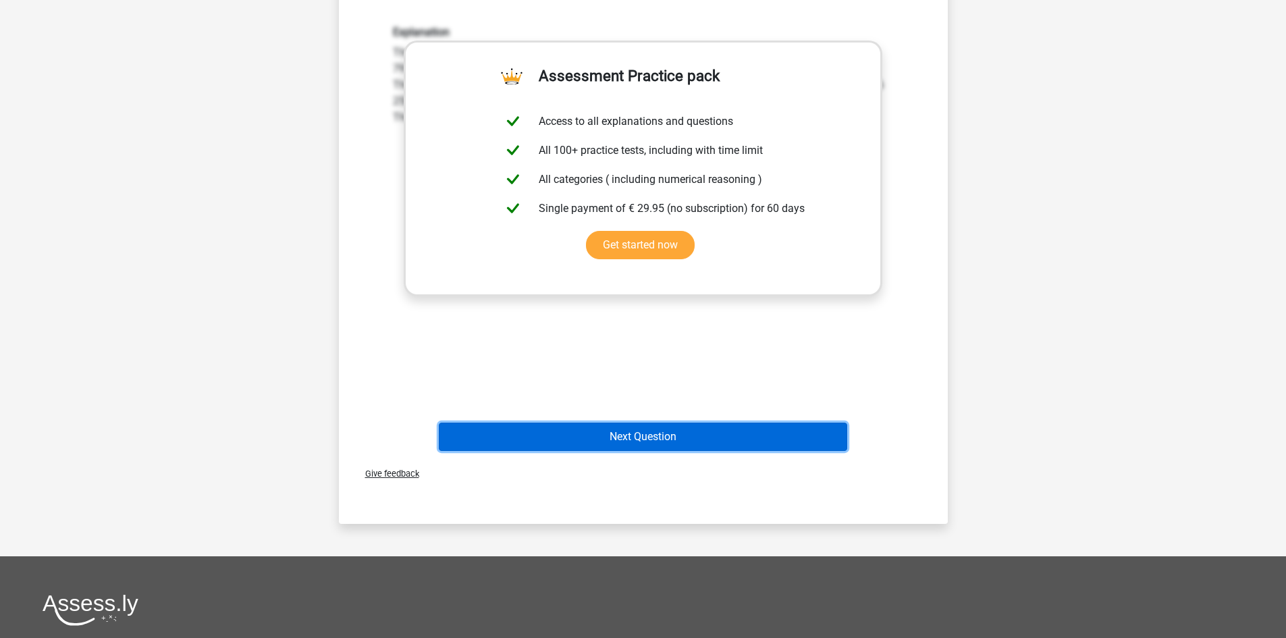
click at [648, 445] on button "Next Question" at bounding box center [643, 437] width 408 height 28
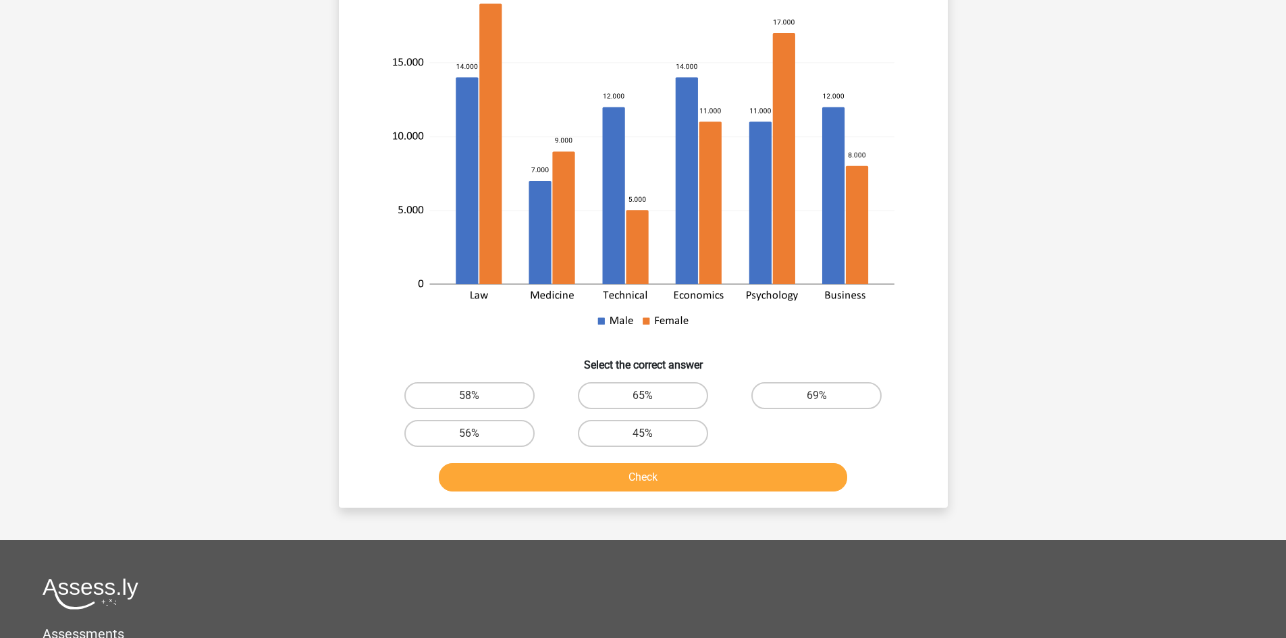
click at [472, 399] on input "58%" at bounding box center [473, 400] width 9 height 9
radio input "true"
click at [523, 478] on button "Check" at bounding box center [643, 477] width 408 height 28
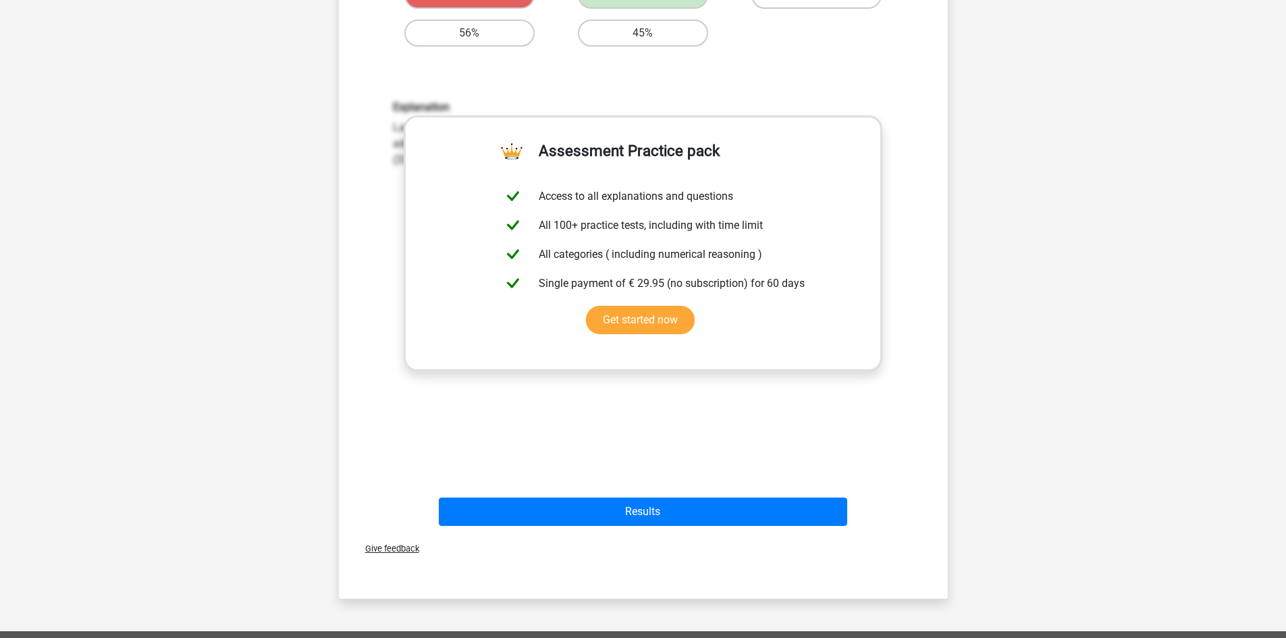
scroll to position [630, 0]
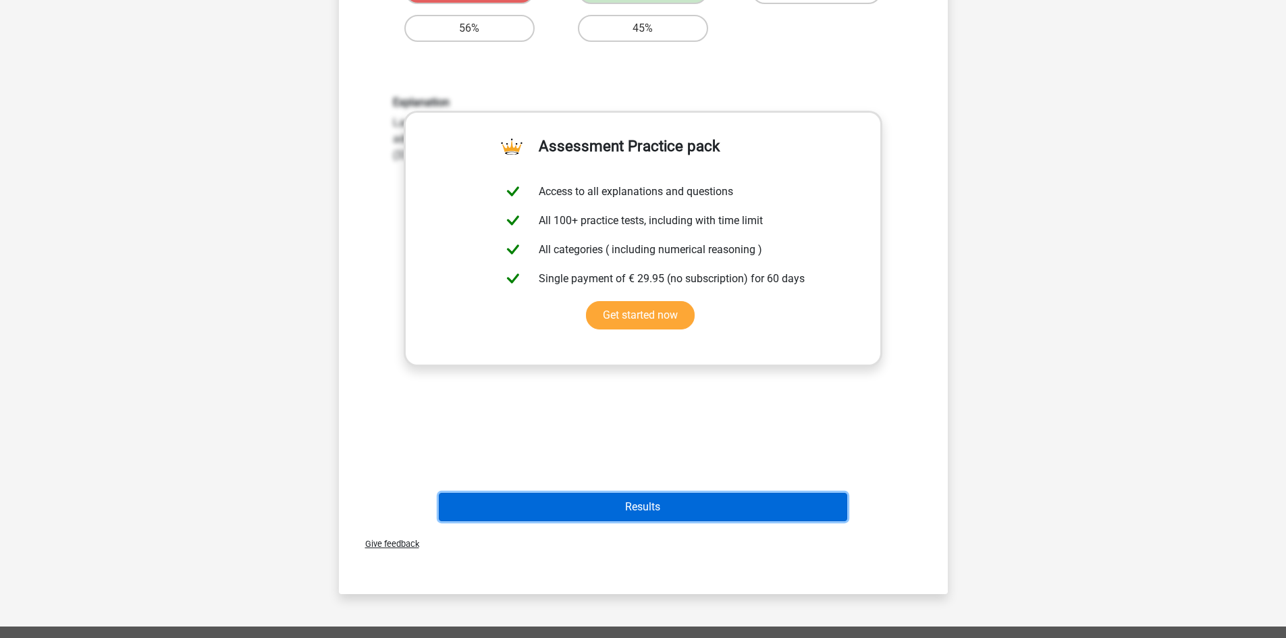
click at [733, 508] on button "Results" at bounding box center [643, 507] width 408 height 28
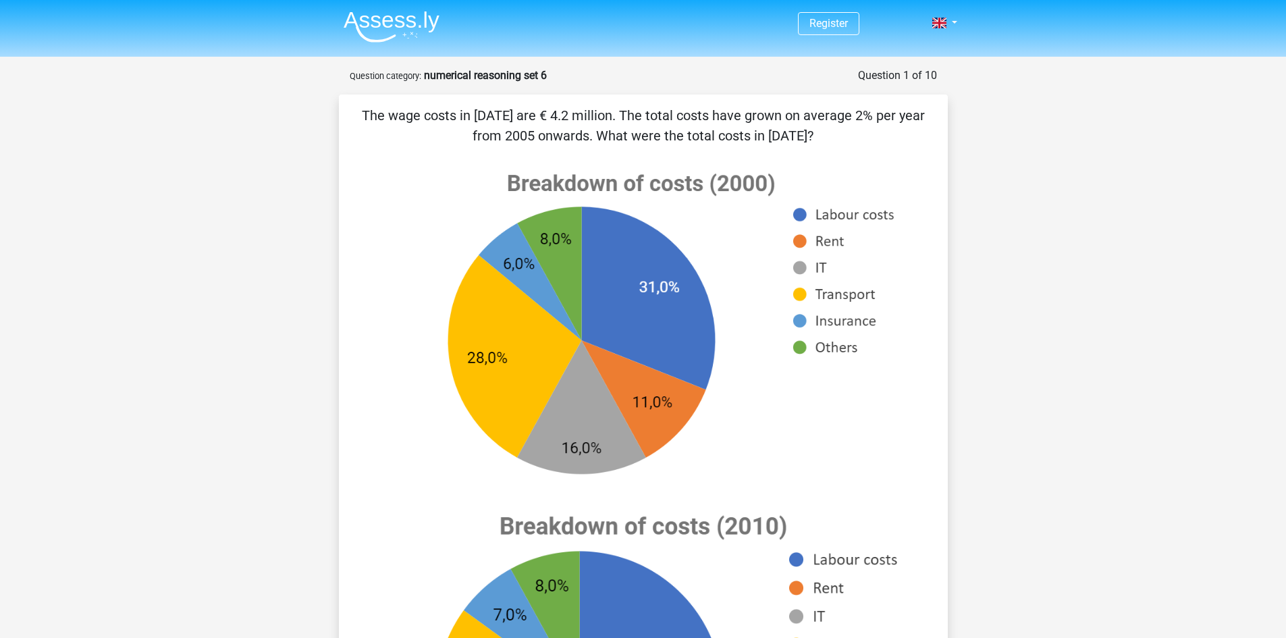
scroll to position [757, 0]
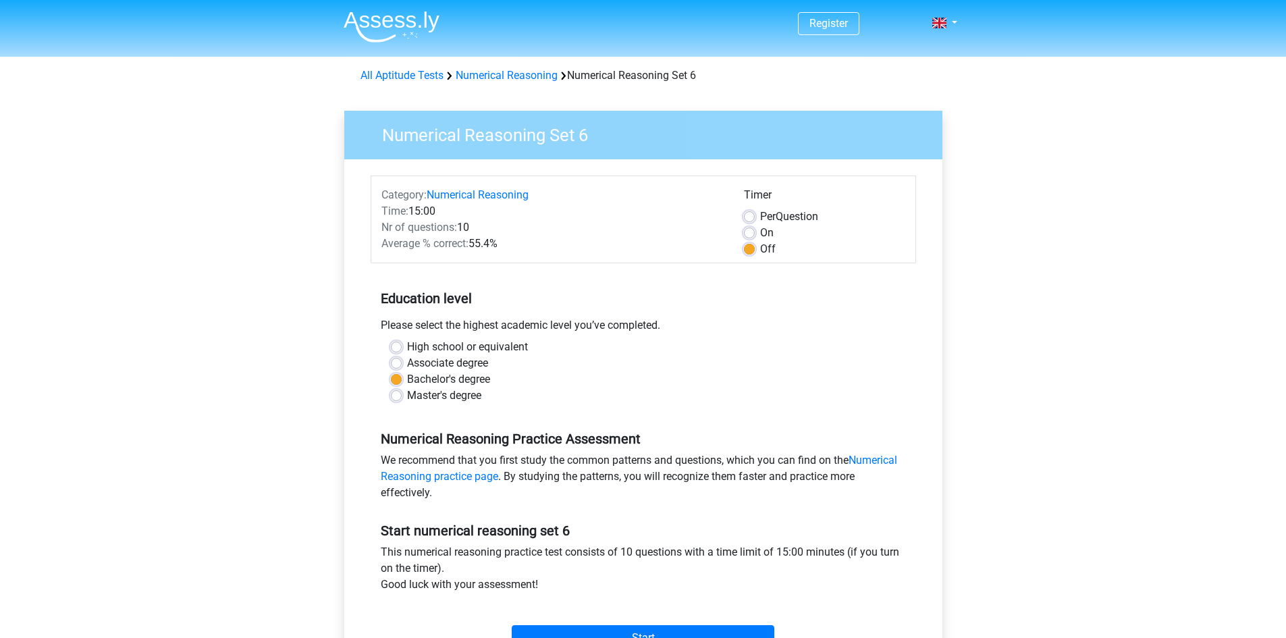
scroll to position [90, 0]
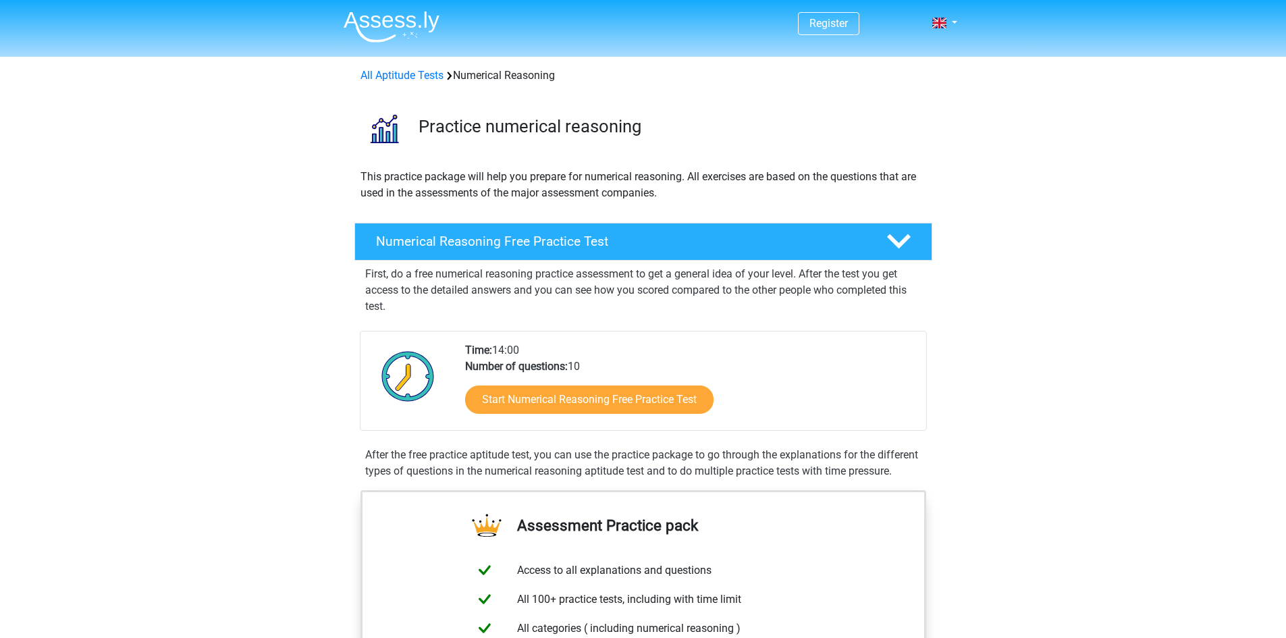
scroll to position [946, 0]
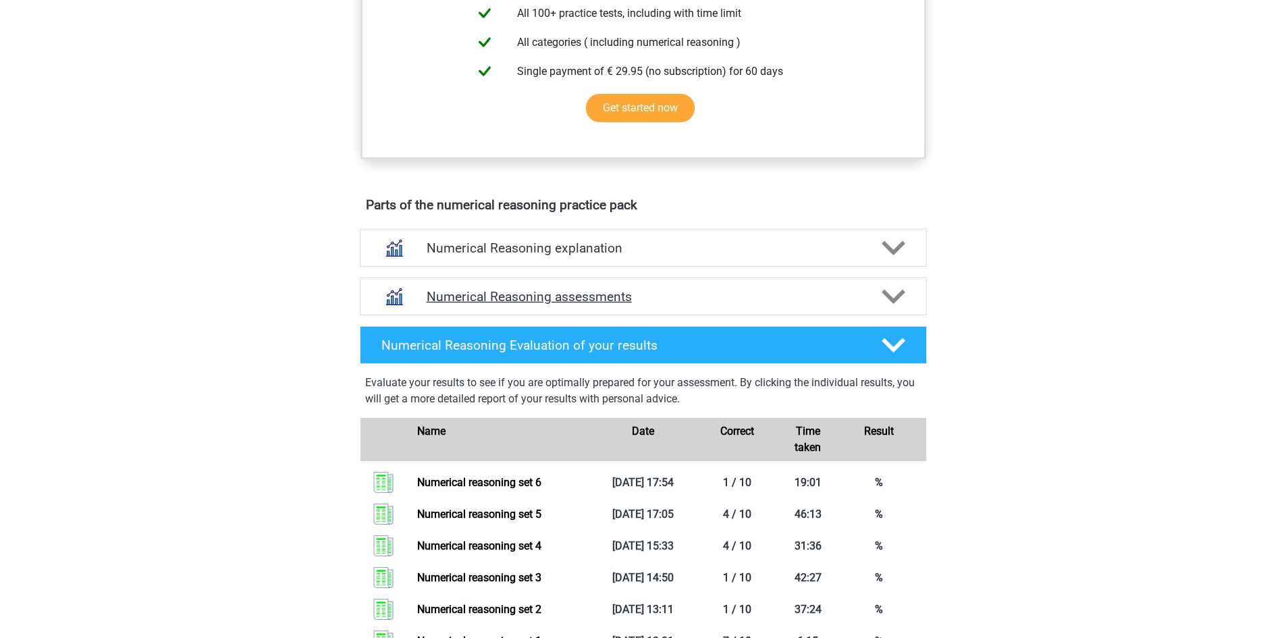
click at [618, 304] on h4 "Numerical Reasoning assessments" at bounding box center [643, 297] width 433 height 16
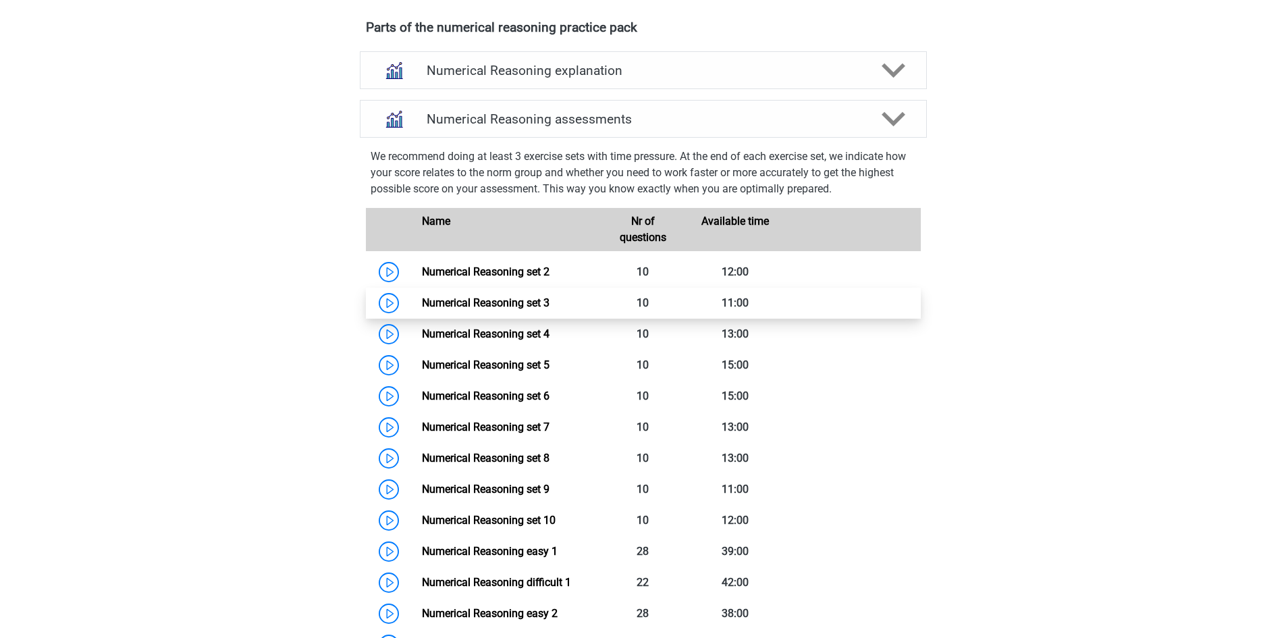
scroll to position [765, 0]
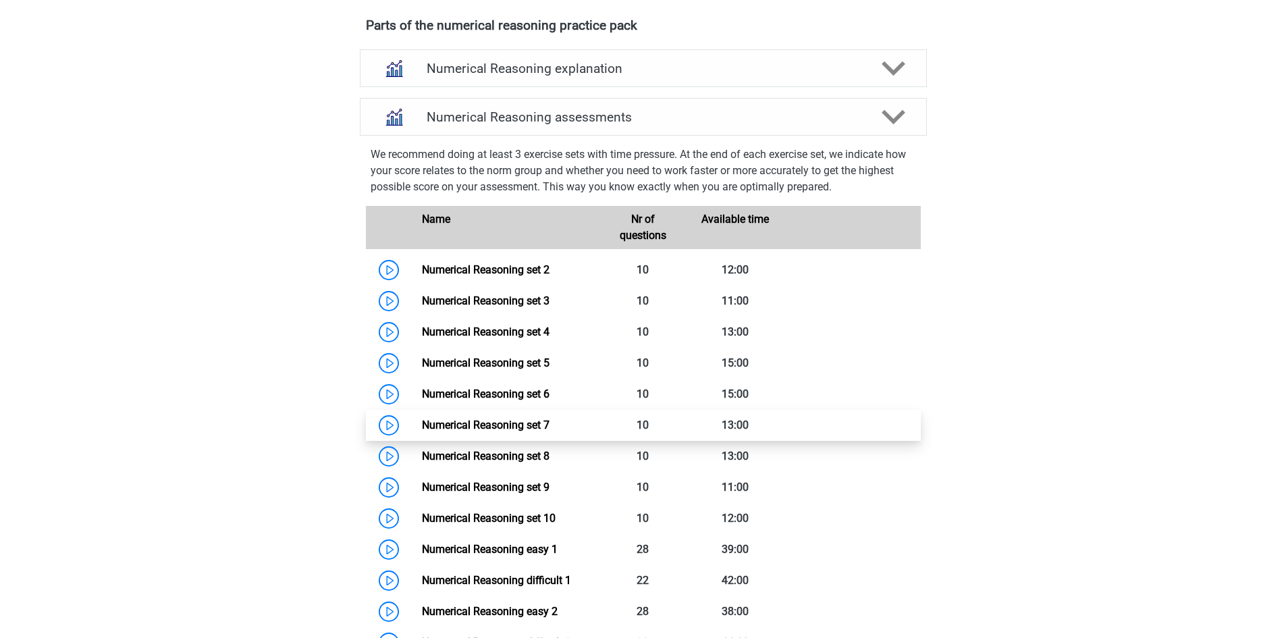
click at [543, 431] on link "Numerical Reasoning set 7" at bounding box center [486, 424] width 128 height 13
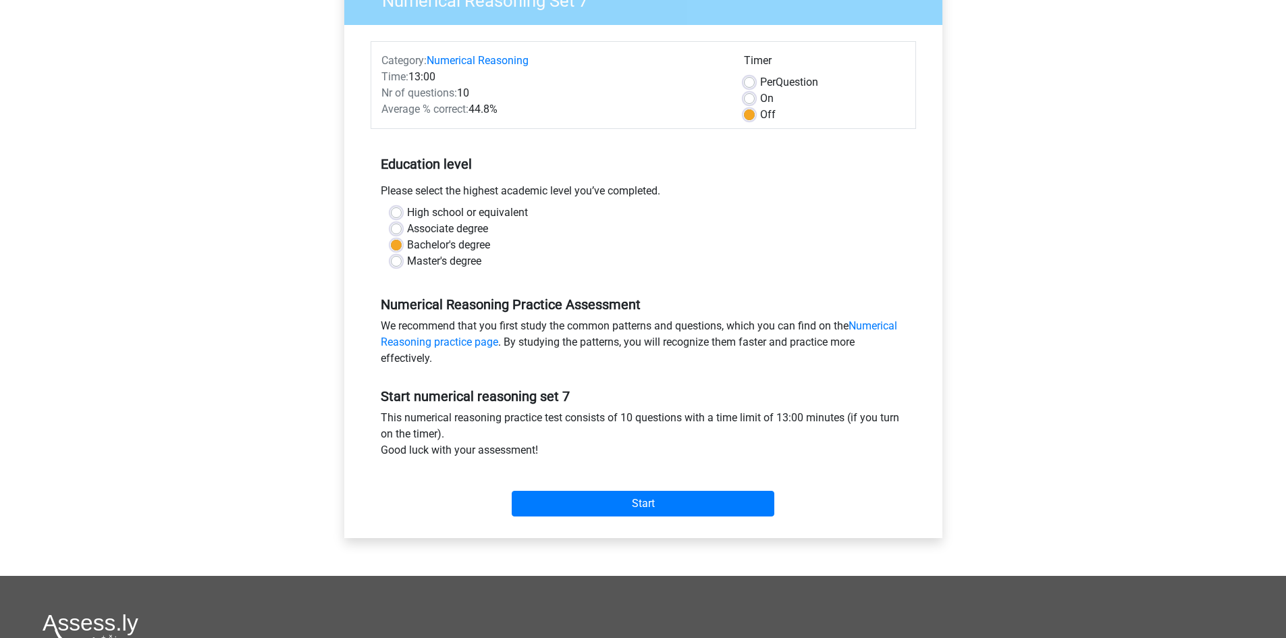
scroll to position [135, 0]
click at [640, 493] on input "Start" at bounding box center [643, 503] width 263 height 26
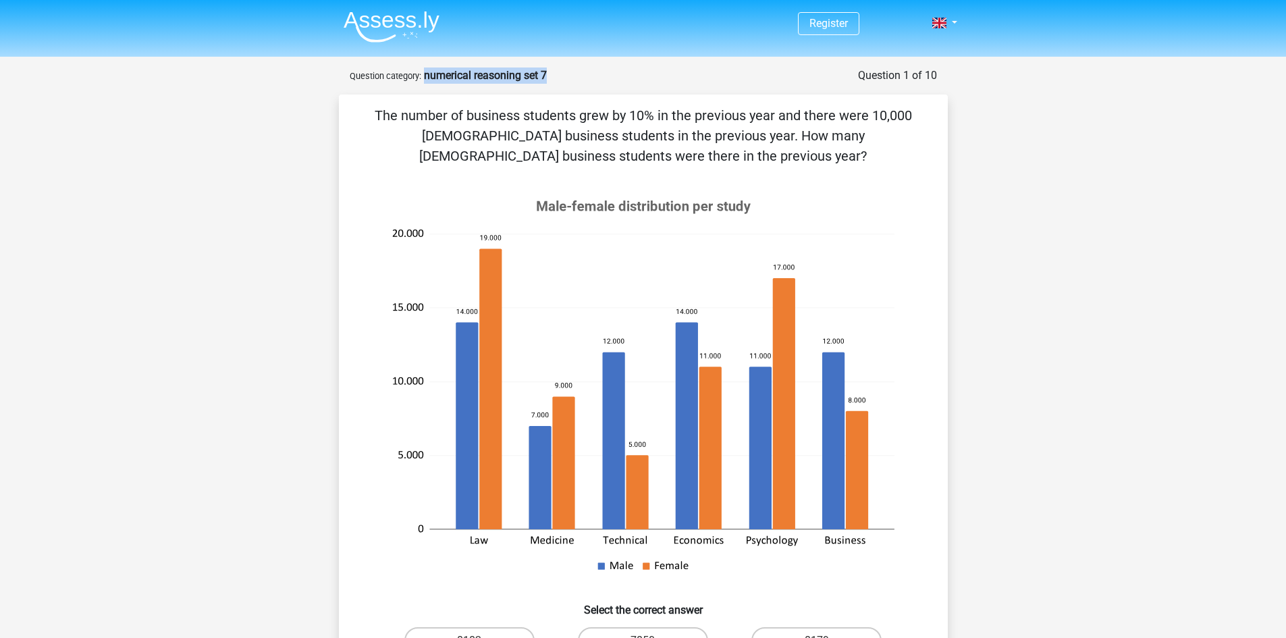
drag, startPoint x: 425, startPoint y: 75, endPoint x: 571, endPoint y: 74, distance: 146.5
click at [571, 74] on div "Question 1 of 10 Question category: numerical reasoning set 7" at bounding box center [643, 75] width 587 height 16
copy strong "numerical reasoning set 7"
click at [805, 230] on icon at bounding box center [643, 385] width 544 height 416
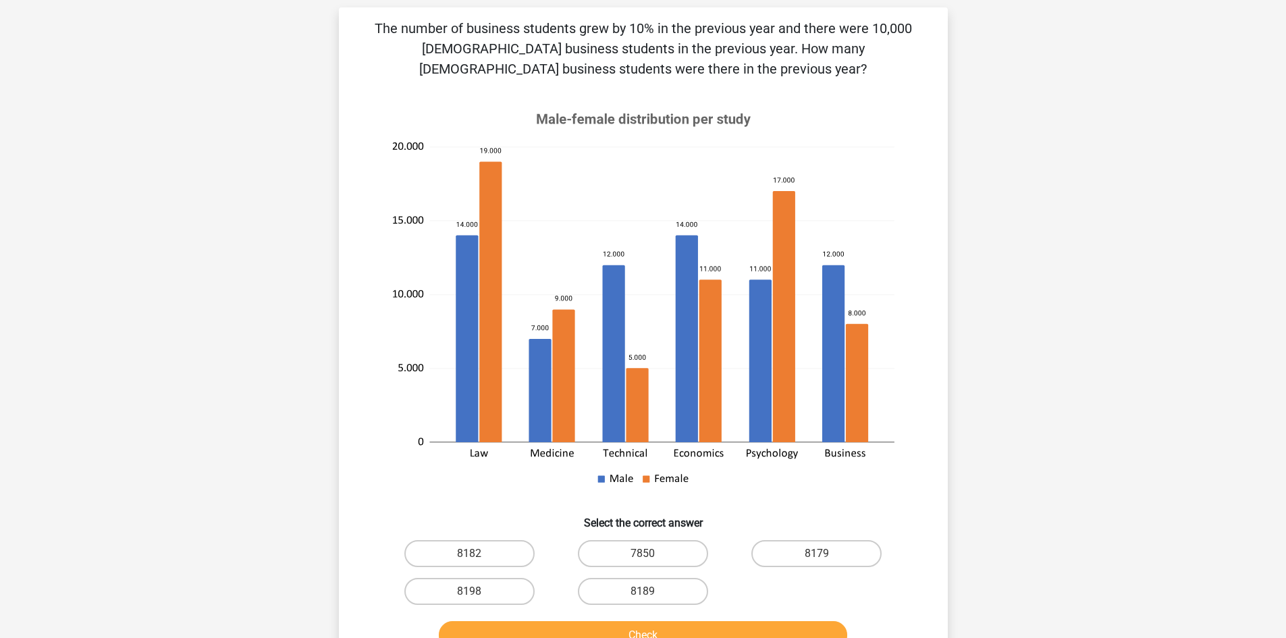
scroll to position [90, 0]
